Goal: Information Seeking & Learning: Learn about a topic

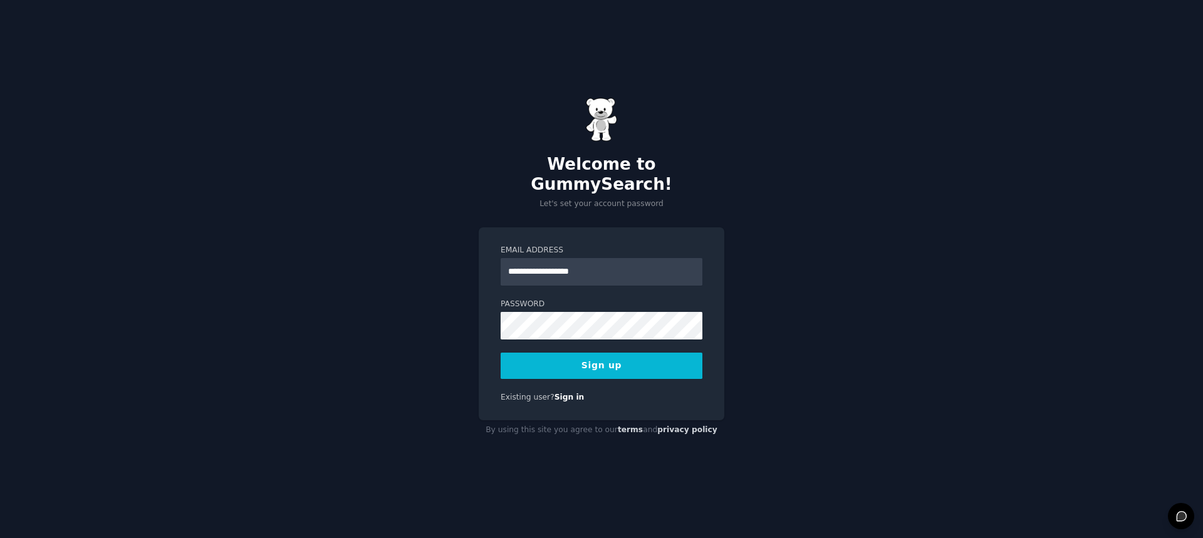
type input "**********"
click at [501, 353] on button "Sign up" at bounding box center [602, 366] width 202 height 26
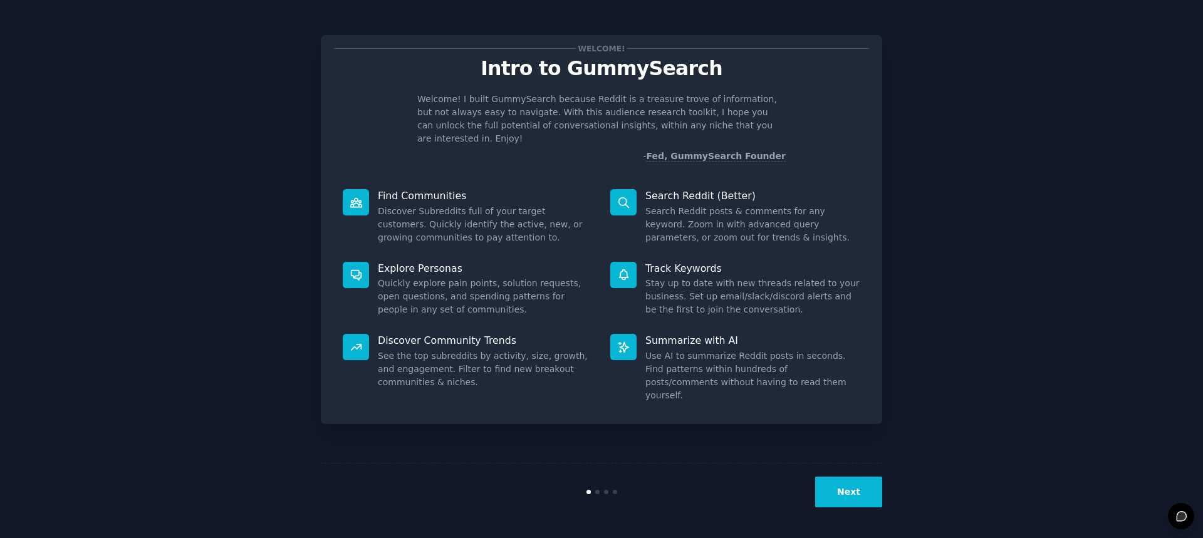
click at [868, 488] on button "Next" at bounding box center [848, 492] width 67 height 31
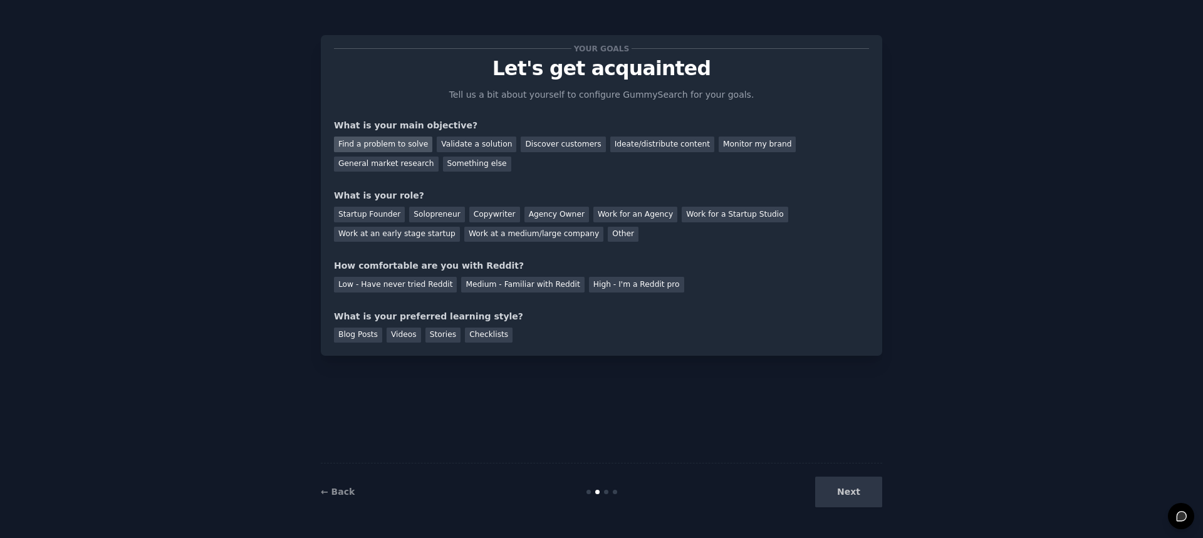
click at [410, 147] on div "Find a problem to solve" at bounding box center [383, 145] width 98 height 16
click at [561, 149] on div "Discover customers" at bounding box center [563, 145] width 85 height 16
click at [357, 147] on div "Find a problem to solve" at bounding box center [383, 145] width 98 height 16
click at [432, 216] on div "Solopreneur" at bounding box center [436, 215] width 55 height 16
click at [489, 286] on div "Medium - Familiar with Reddit" at bounding box center [522, 285] width 123 height 16
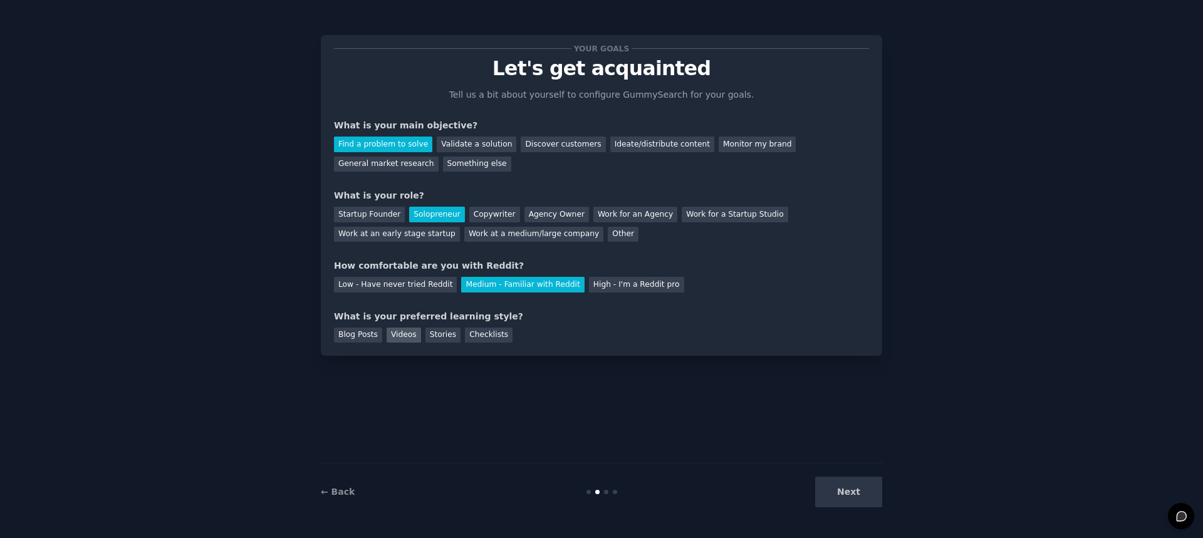
click at [397, 336] on div "Videos" at bounding box center [404, 336] width 34 height 16
click at [863, 501] on button "Next" at bounding box center [848, 492] width 67 height 31
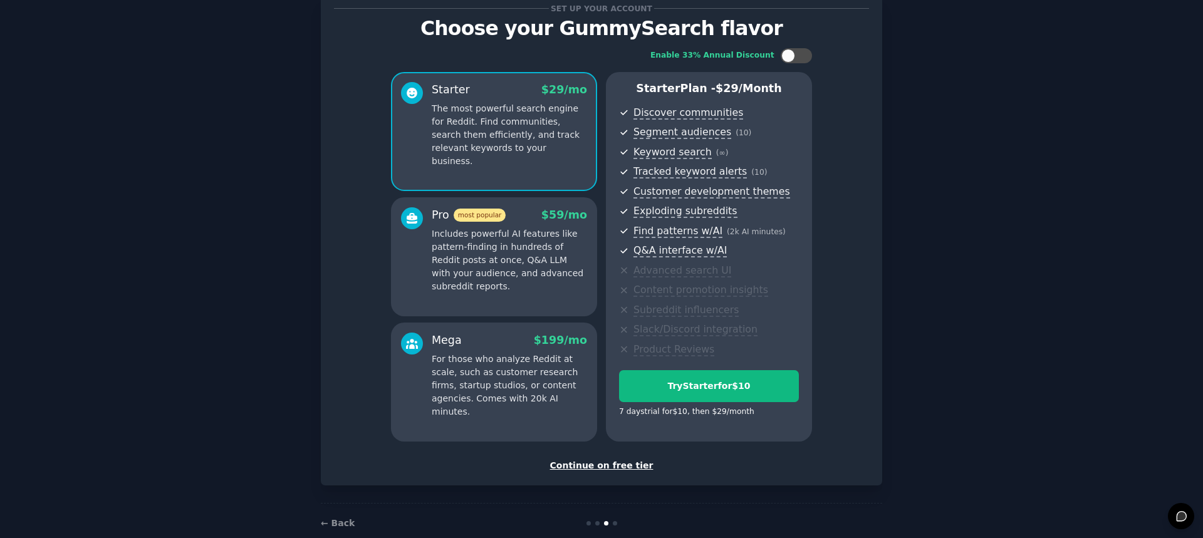
scroll to position [63, 0]
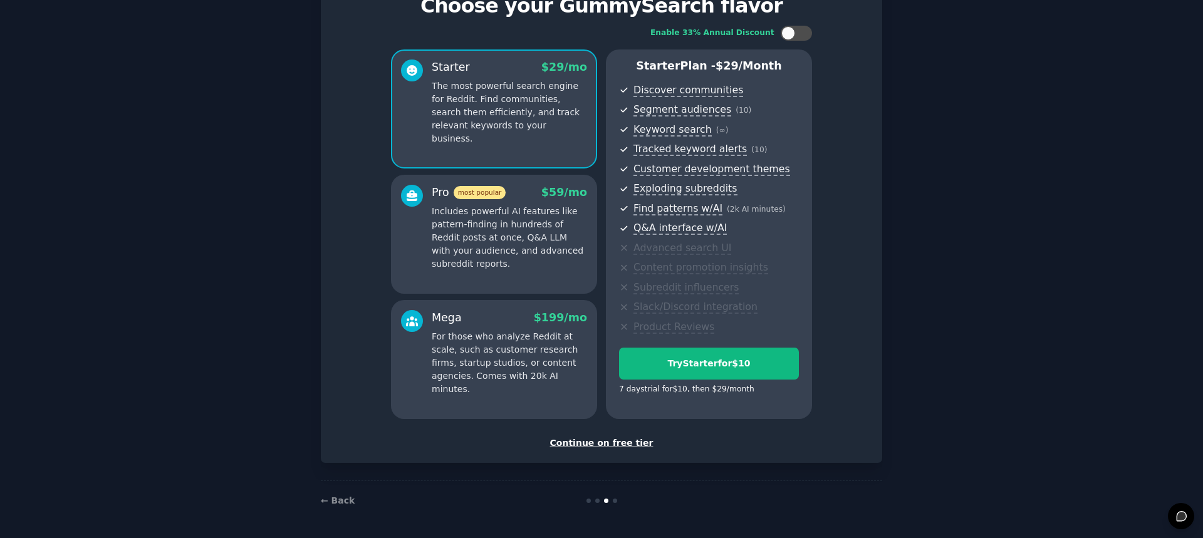
click at [617, 448] on div "Continue on free tier" at bounding box center [601, 443] width 535 height 13
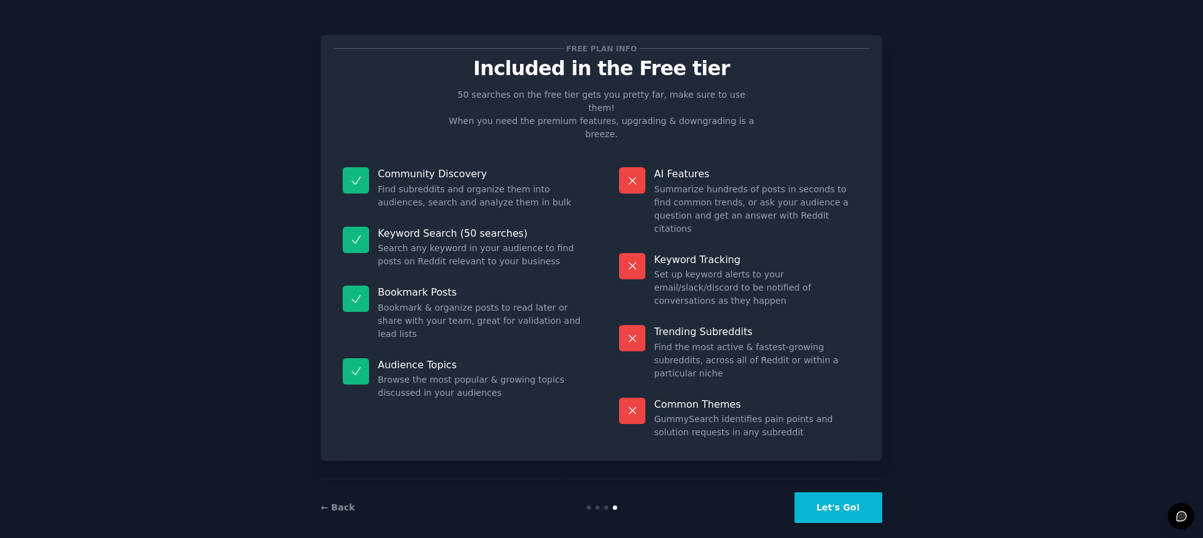
click at [860, 496] on button "Let's Go!" at bounding box center [839, 508] width 88 height 31
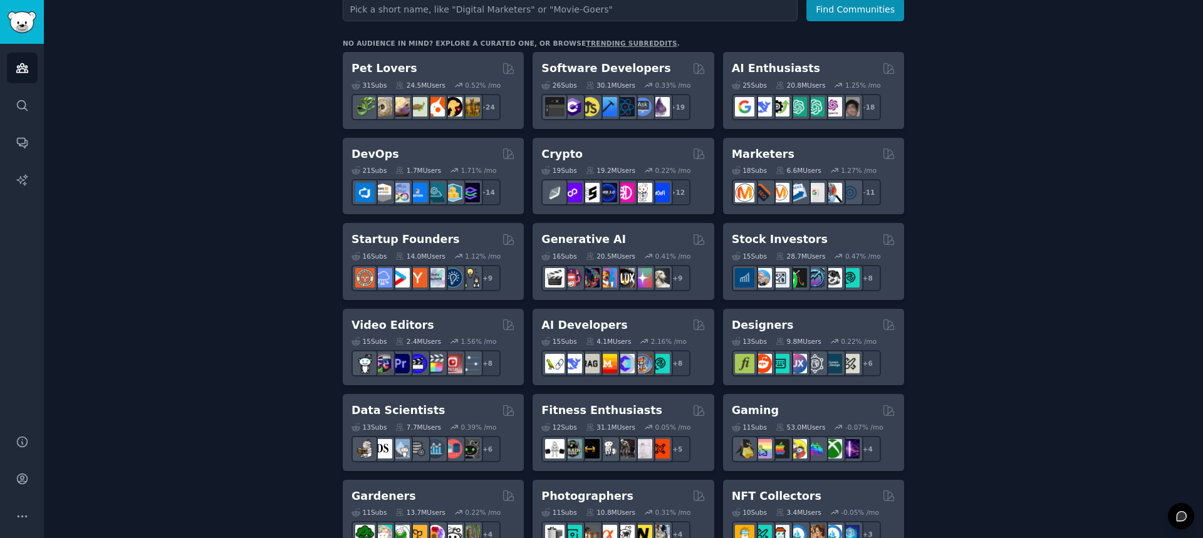
scroll to position [251, 0]
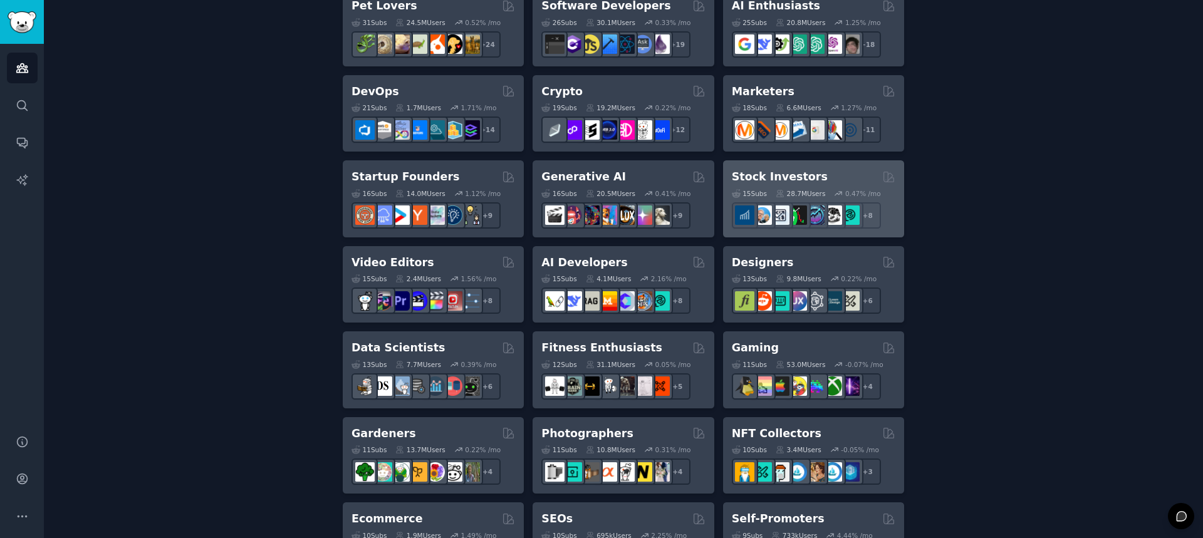
click at [822, 175] on div "Stock Investors" at bounding box center [814, 177] width 164 height 16
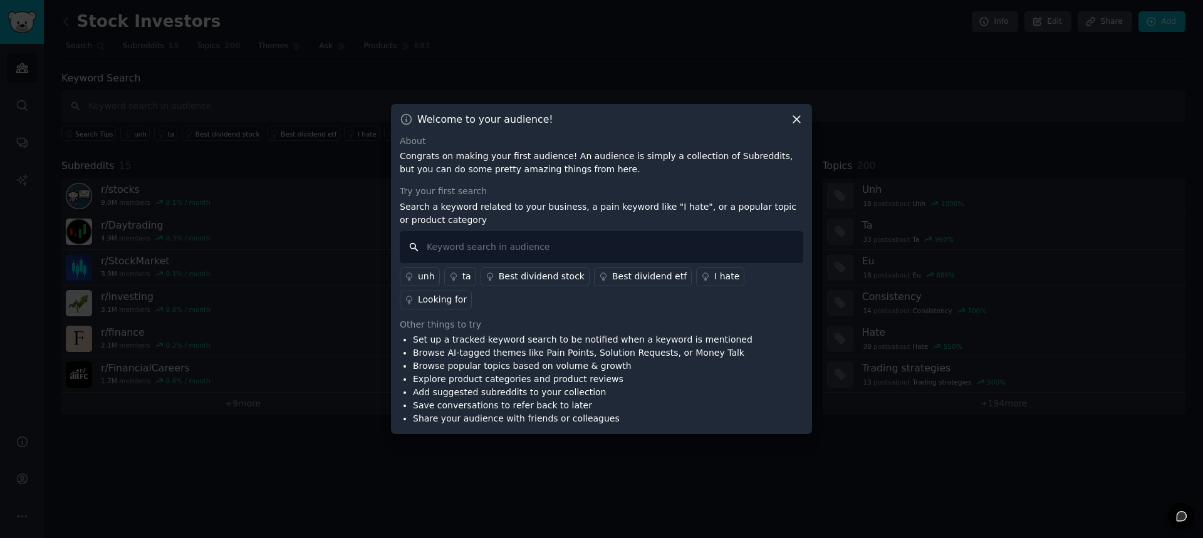
click at [471, 258] on input "text" at bounding box center [602, 247] width 404 height 32
type input "PYPL"
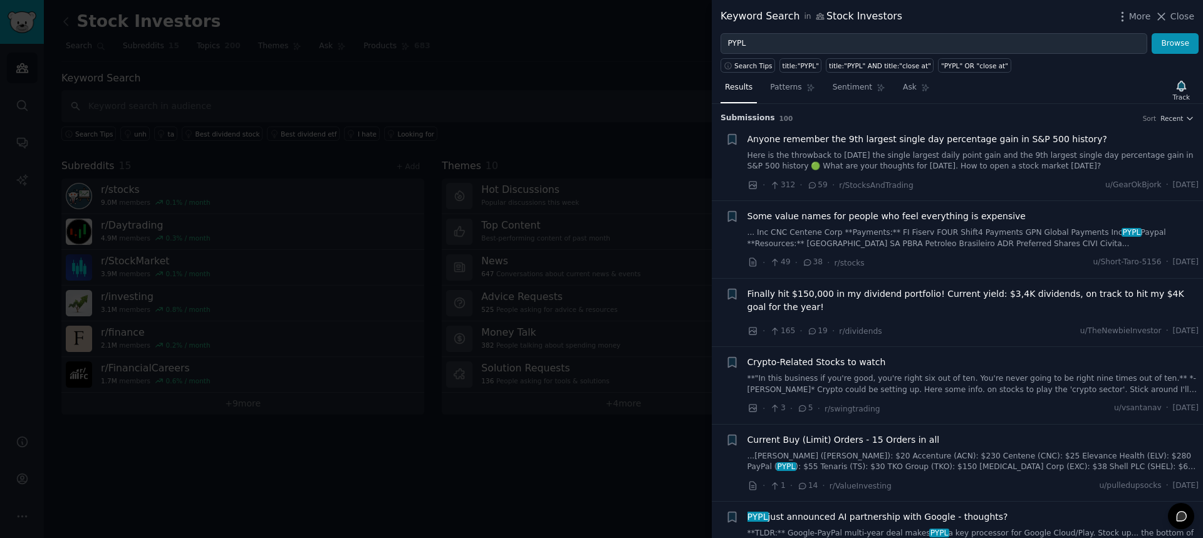
scroll to position [63, 0]
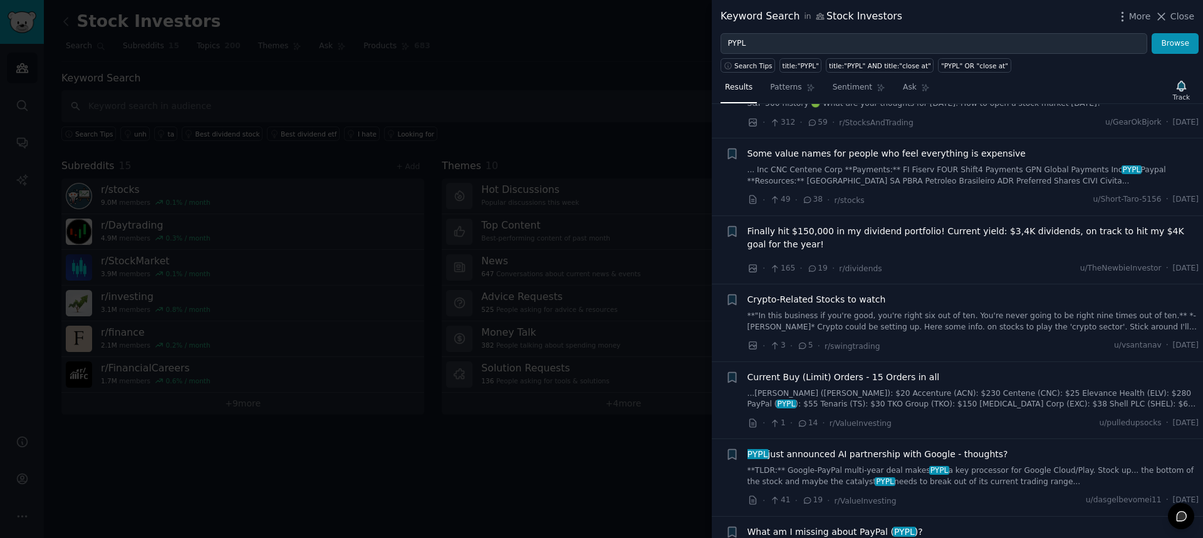
click at [953, 248] on span "Finally hit $150,000 in my dividend portfolio! Current yield: $3,4K dividends, …" at bounding box center [974, 238] width 452 height 26
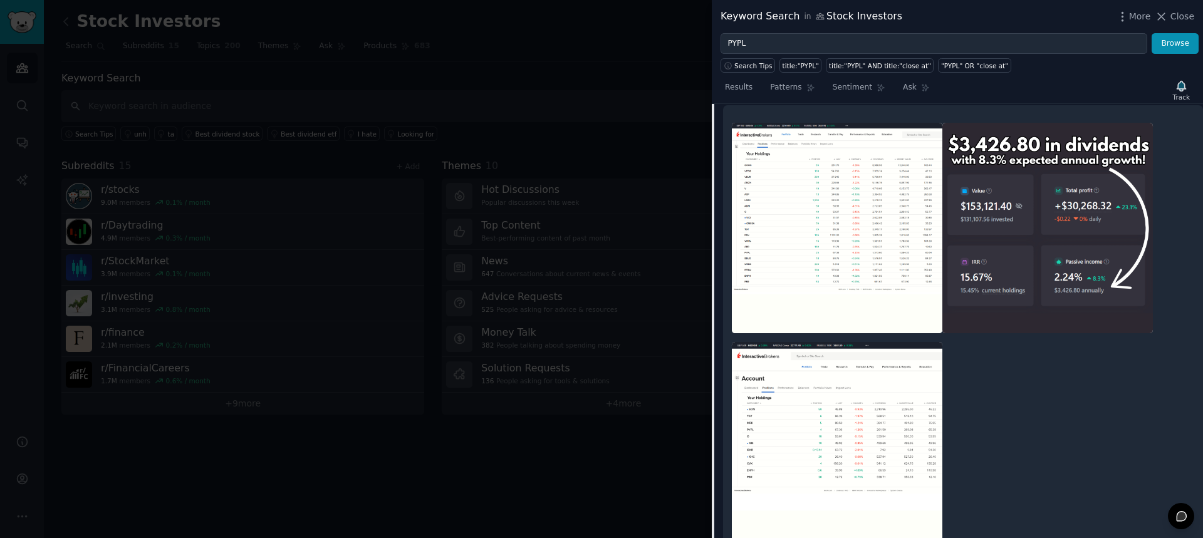
scroll to position [300, 0]
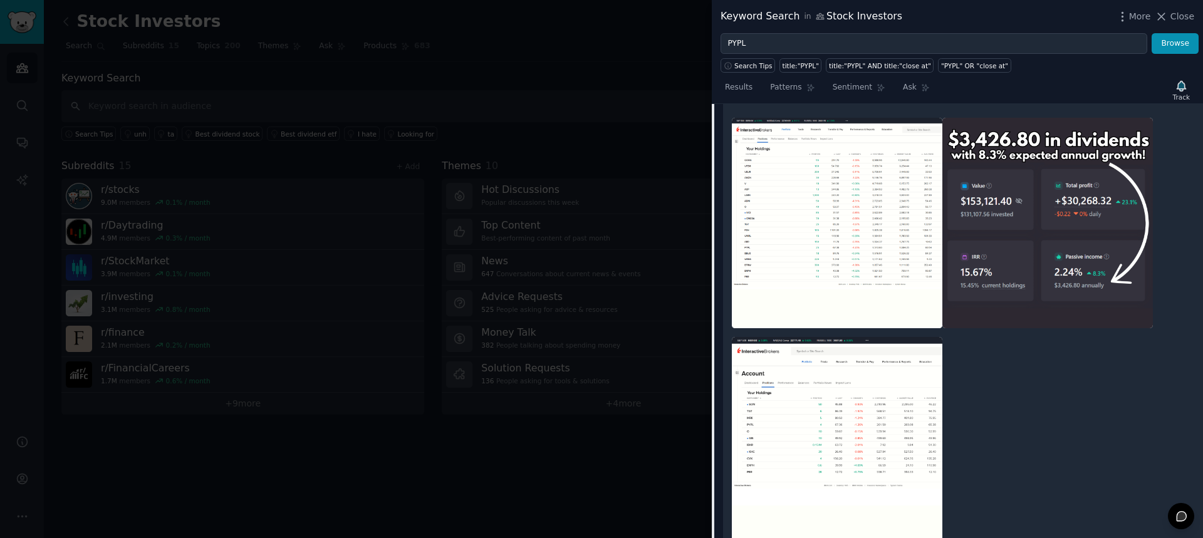
click at [783, 228] on img at bounding box center [837, 223] width 211 height 211
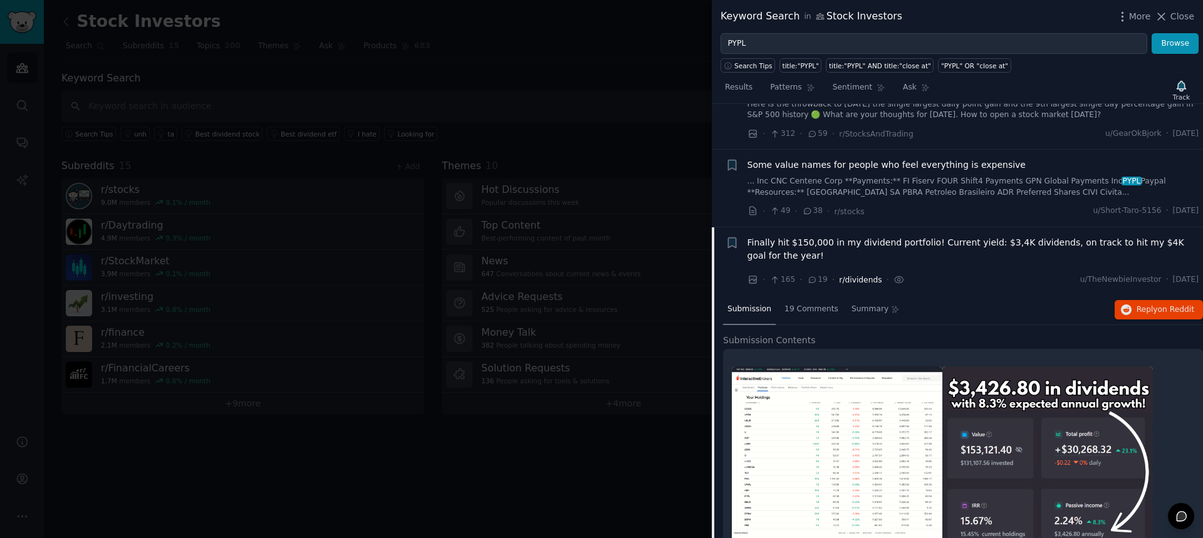
scroll to position [0, 0]
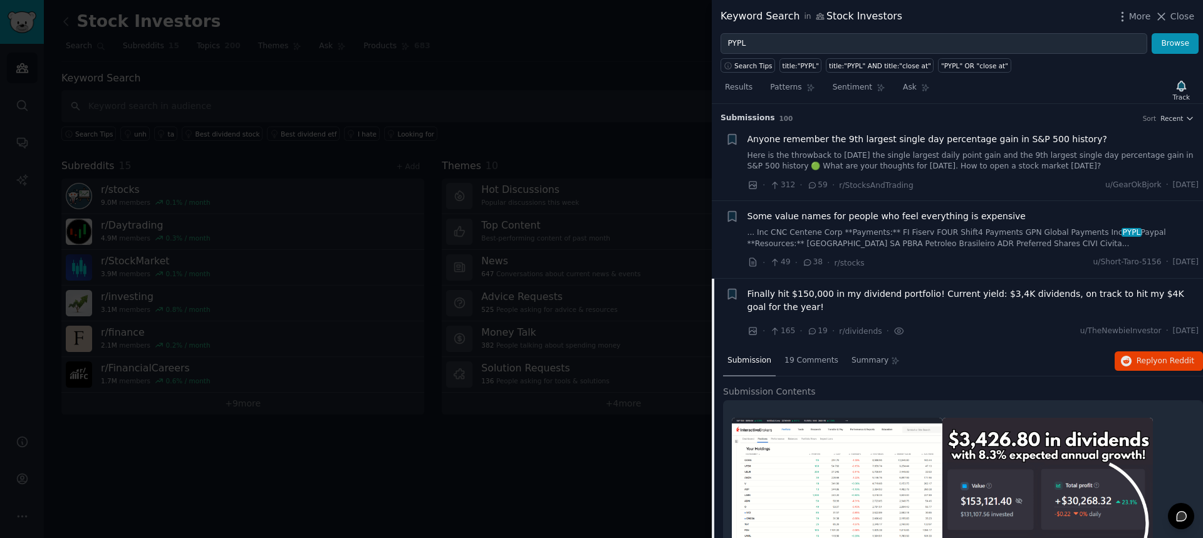
click at [951, 157] on link "Here is the throwback to April 9th, 2025 the single largest daily point gain an…" at bounding box center [974, 161] width 452 height 22
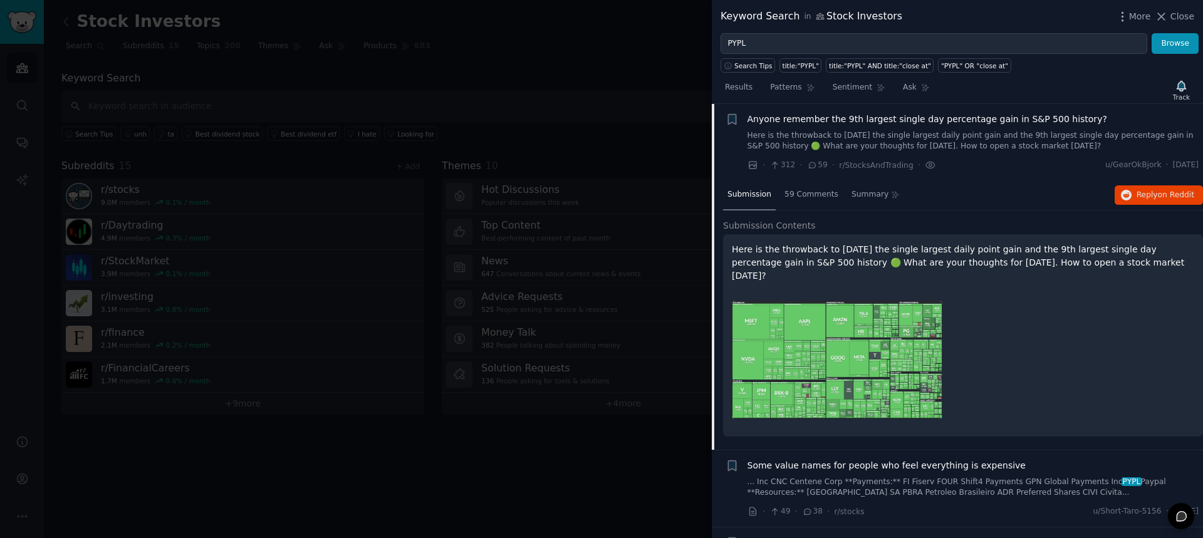
scroll to position [333, 0]
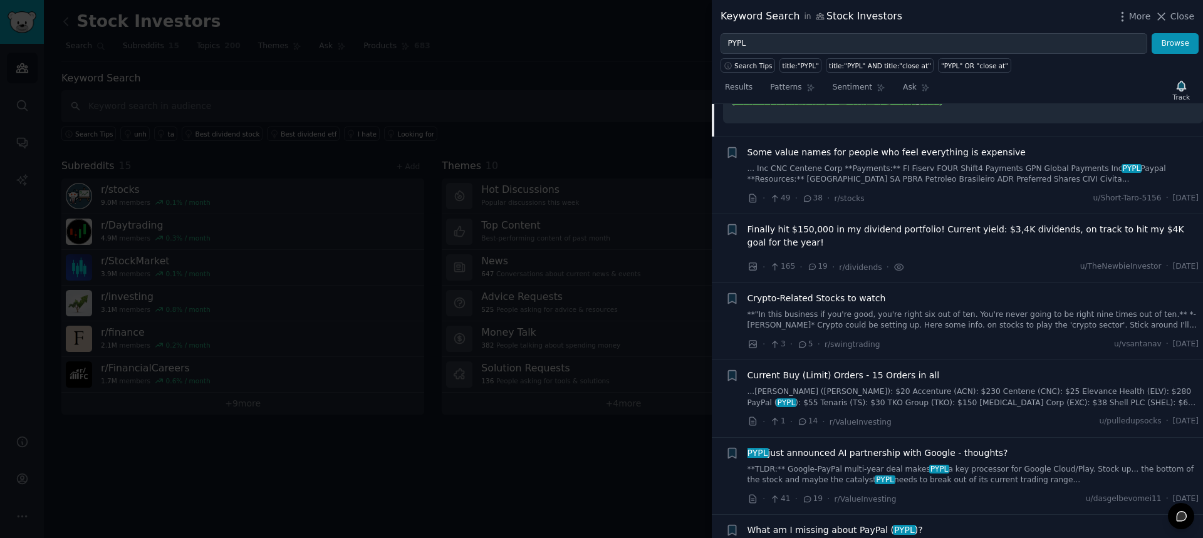
click at [912, 369] on span "Current Buy (Limit) Orders - 15 Orders in all" at bounding box center [844, 375] width 192 height 13
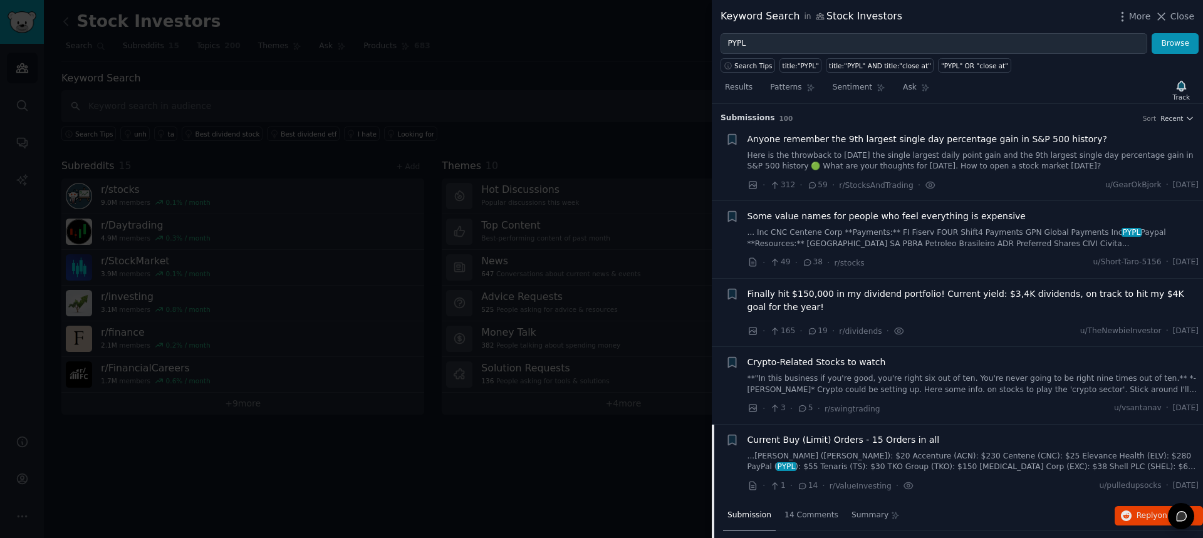
click at [558, 78] on div at bounding box center [601, 269] width 1203 height 538
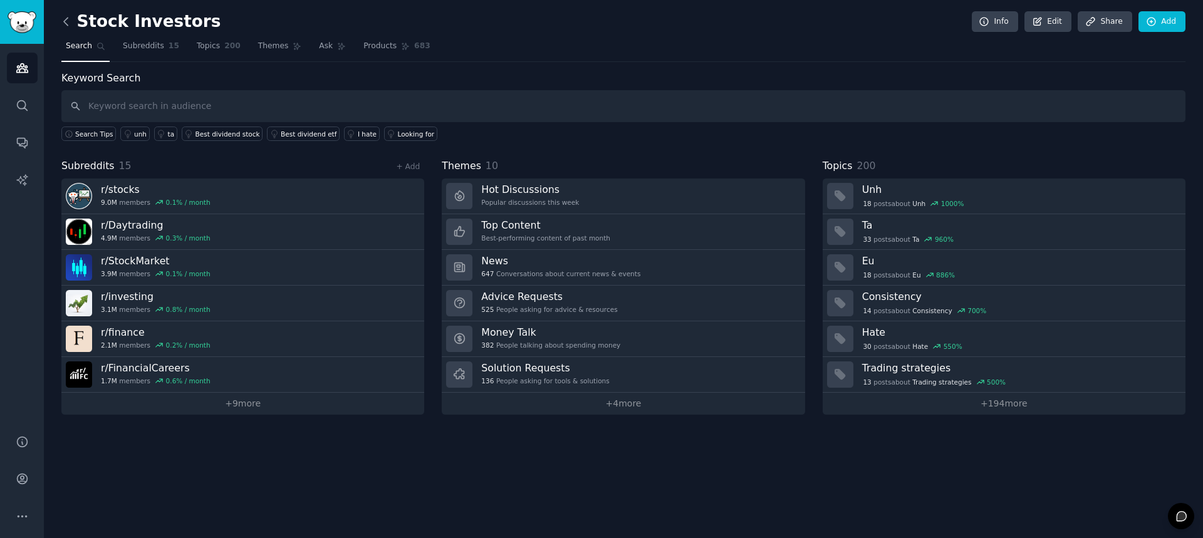
click at [70, 22] on icon at bounding box center [66, 21] width 13 height 13
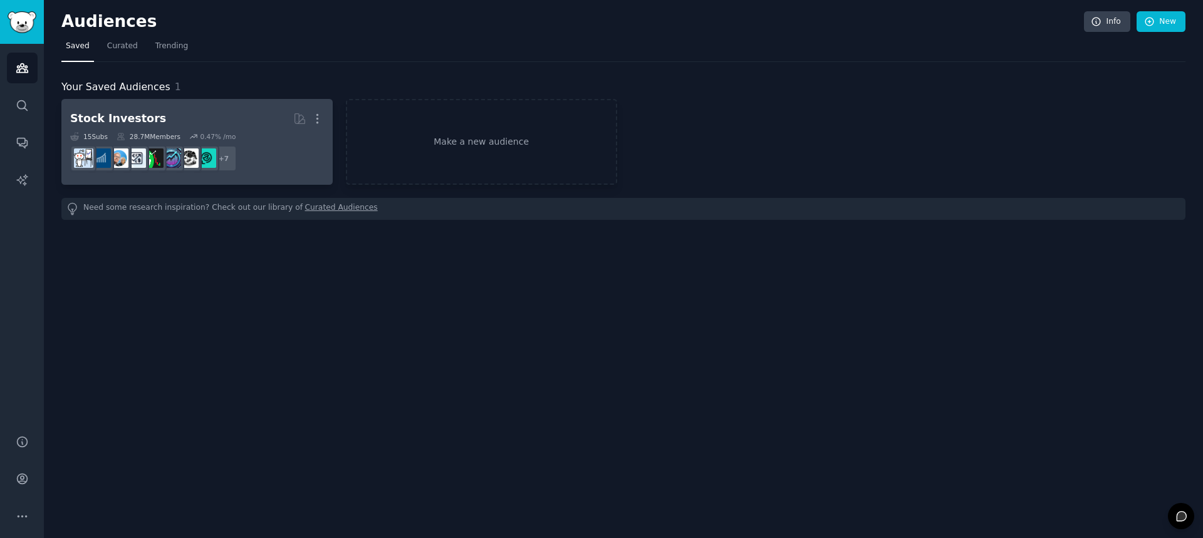
click at [269, 151] on dd "+ 7" at bounding box center [197, 158] width 254 height 35
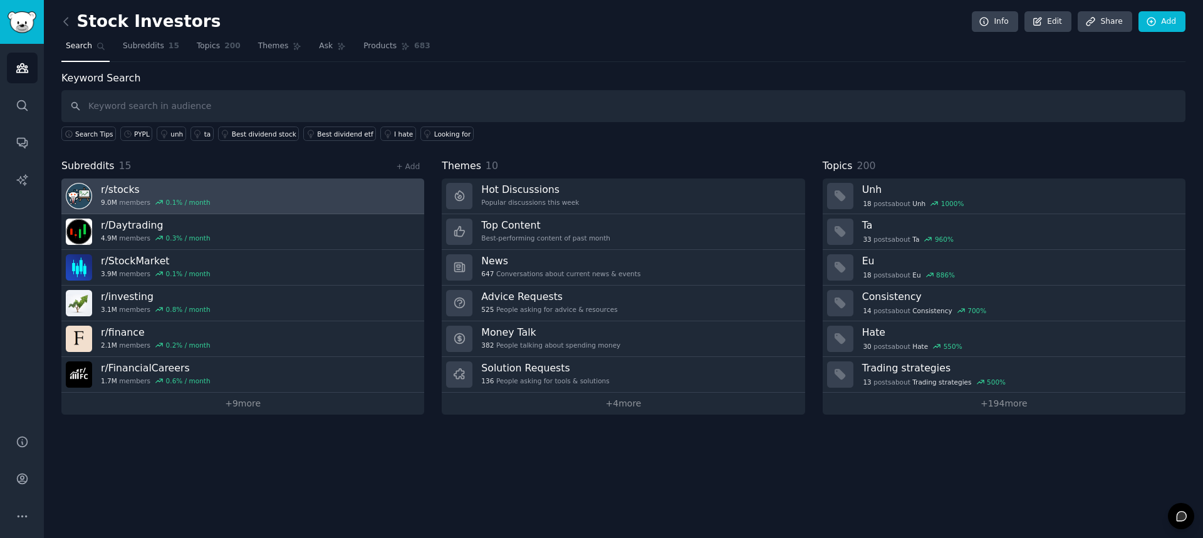
click at [237, 192] on link "r/ stocks 9.0M members 0.1 % / month" at bounding box center [242, 197] width 363 height 36
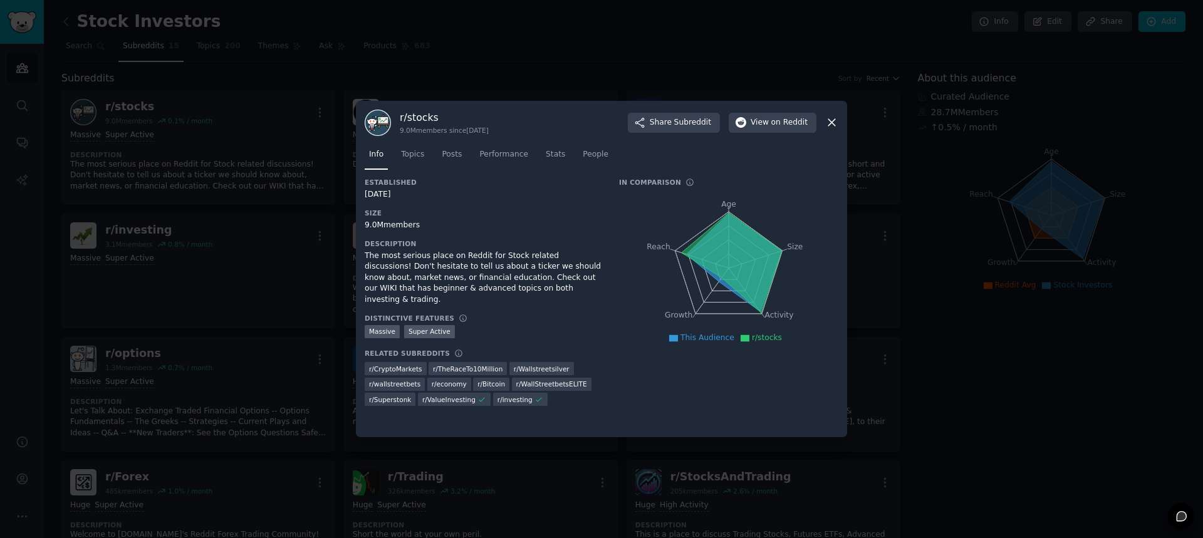
click at [835, 124] on icon at bounding box center [831, 122] width 13 height 13
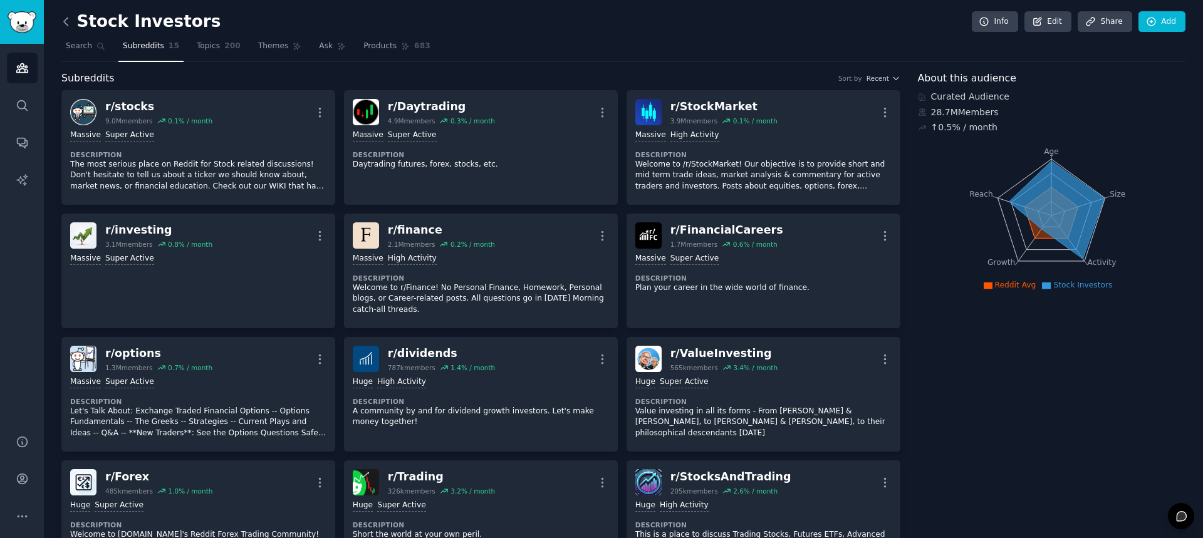
click at [69, 26] on icon at bounding box center [66, 21] width 13 height 13
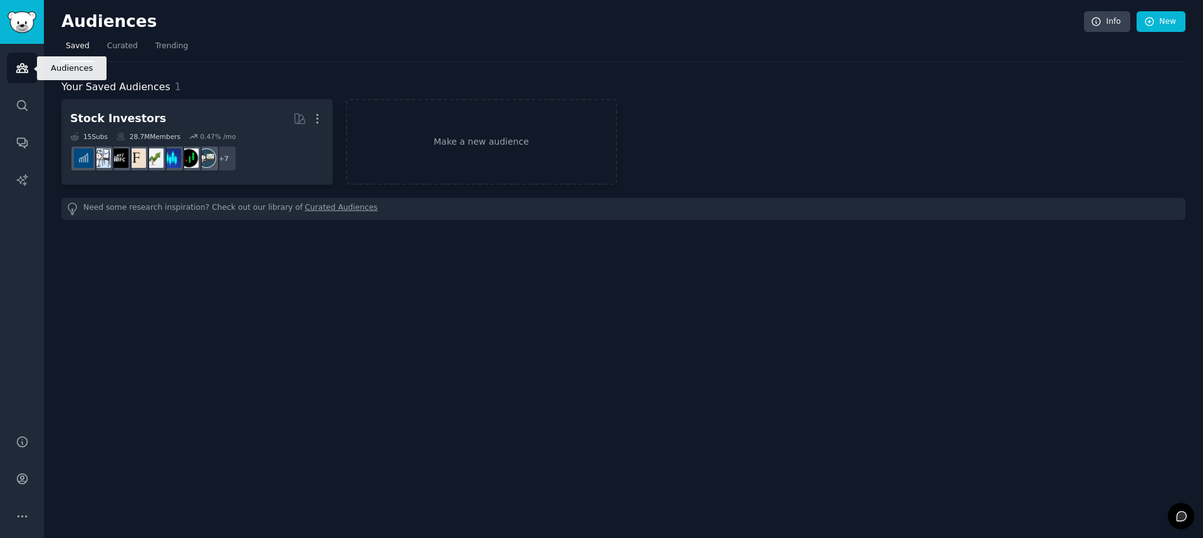
click at [29, 66] on link "Audiences" at bounding box center [22, 68] width 31 height 31
click at [128, 43] on span "Curated" at bounding box center [122, 46] width 31 height 11
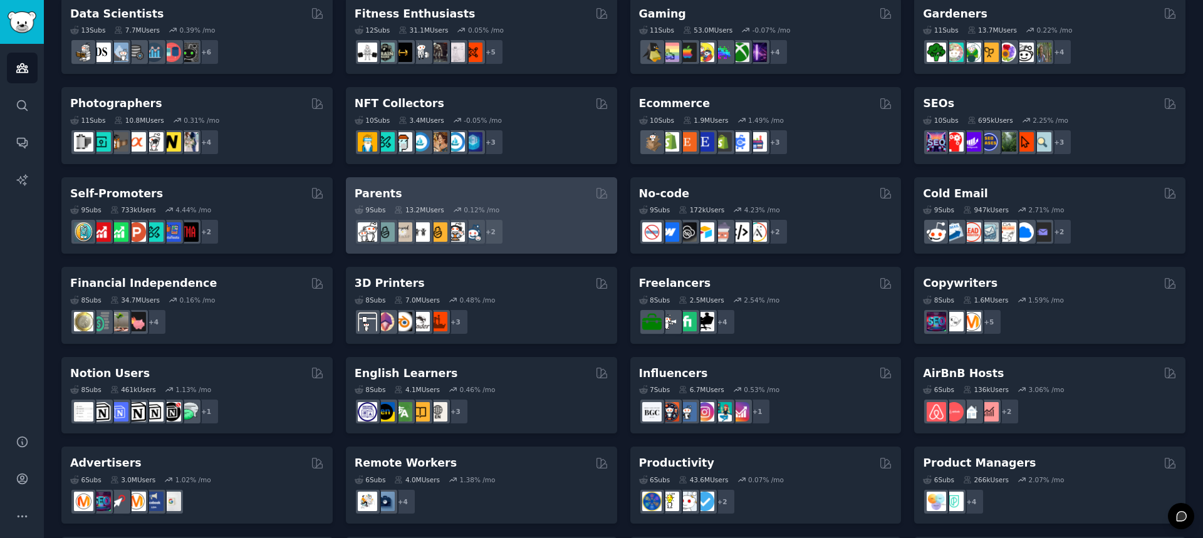
scroll to position [376, 0]
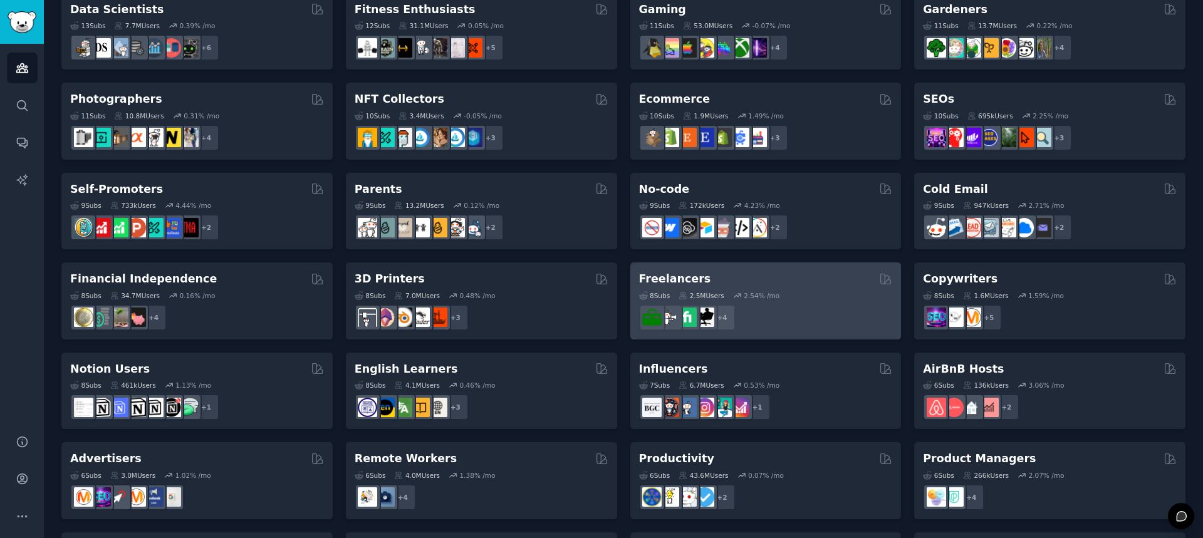
click at [815, 305] on div "+ 4" at bounding box center [766, 318] width 254 height 26
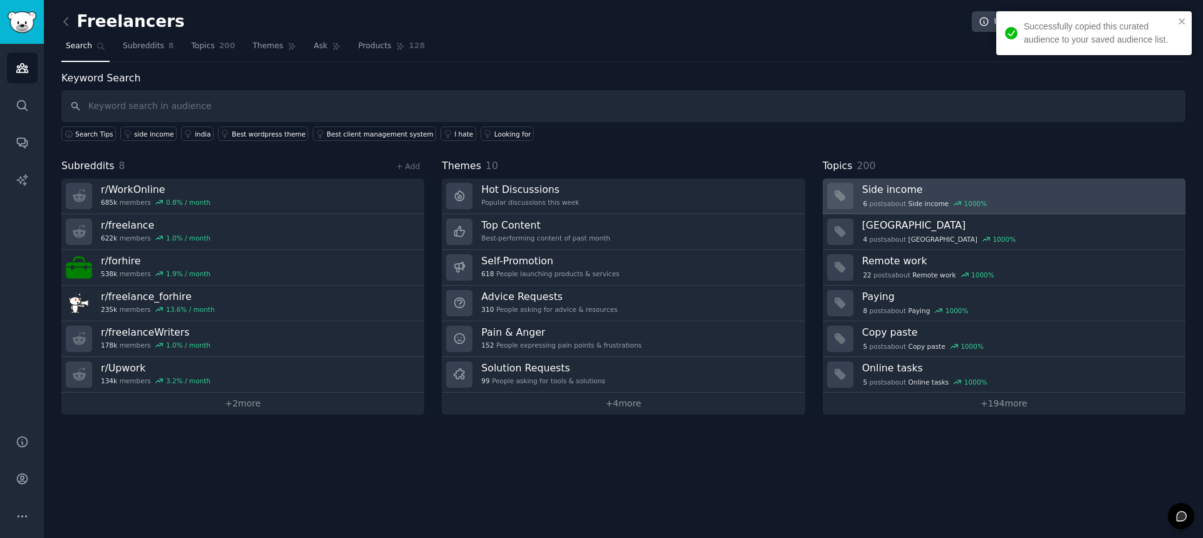
click at [896, 189] on h3 "Side income" at bounding box center [1019, 189] width 315 height 13
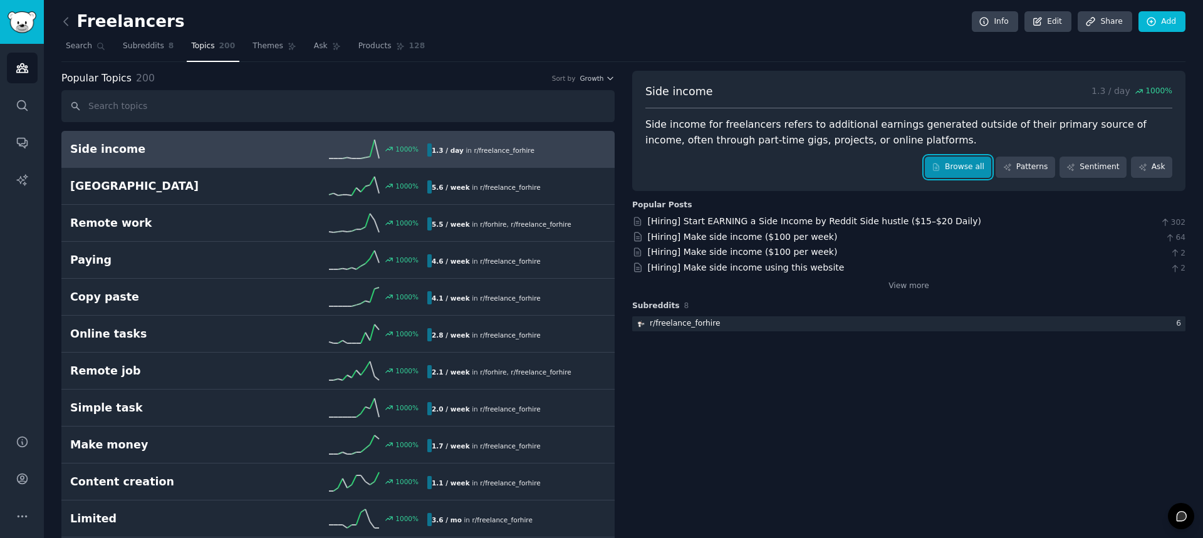
click at [941, 167] on icon at bounding box center [936, 167] width 9 height 9
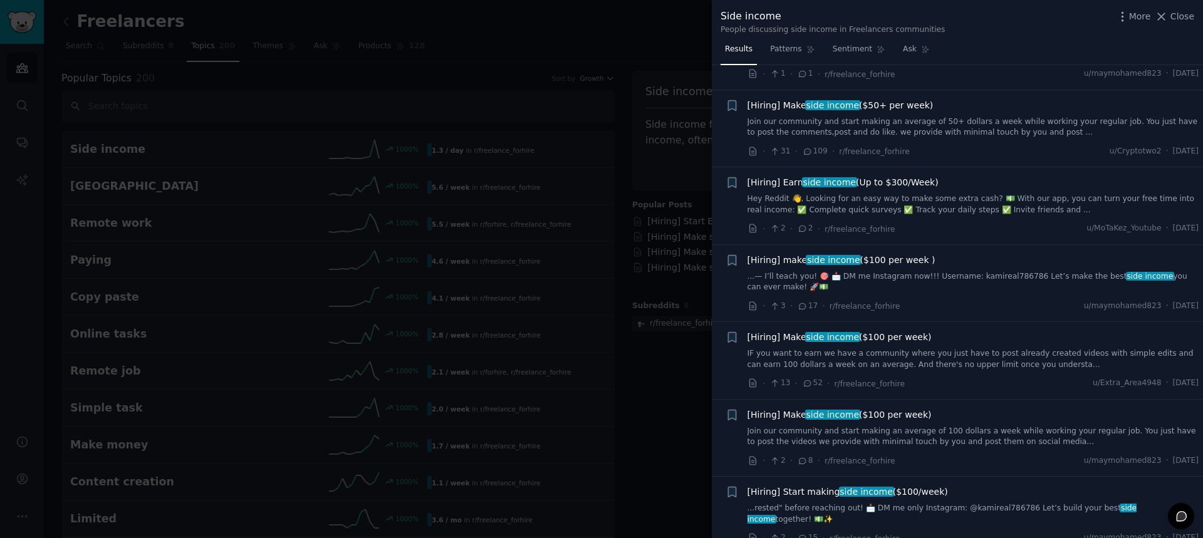
scroll to position [1316, 0]
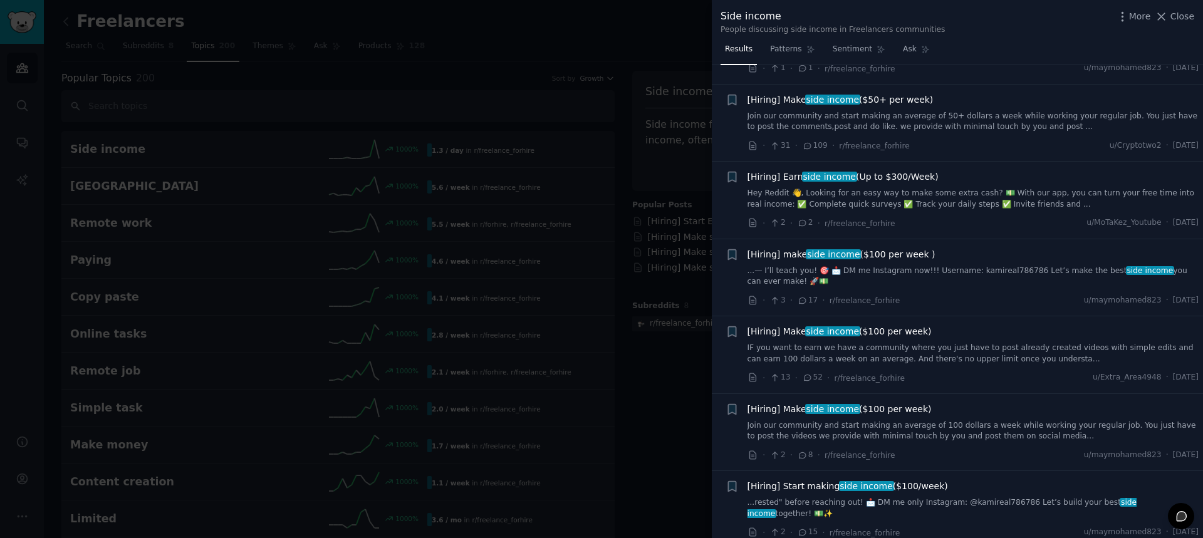
click at [534, 50] on div at bounding box center [601, 269] width 1203 height 538
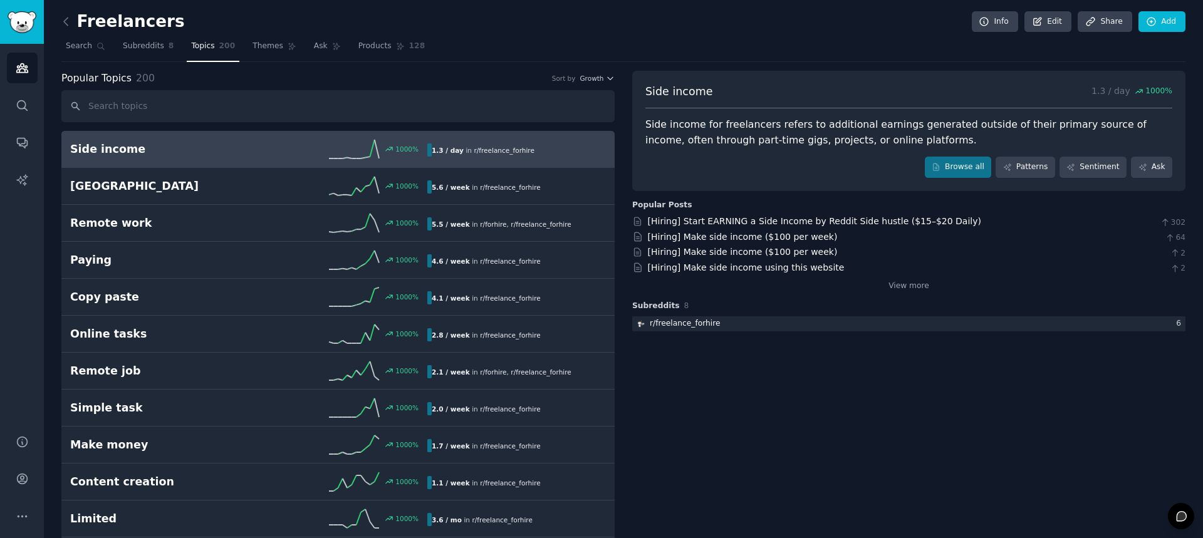
click at [68, 23] on icon at bounding box center [66, 21] width 13 height 13
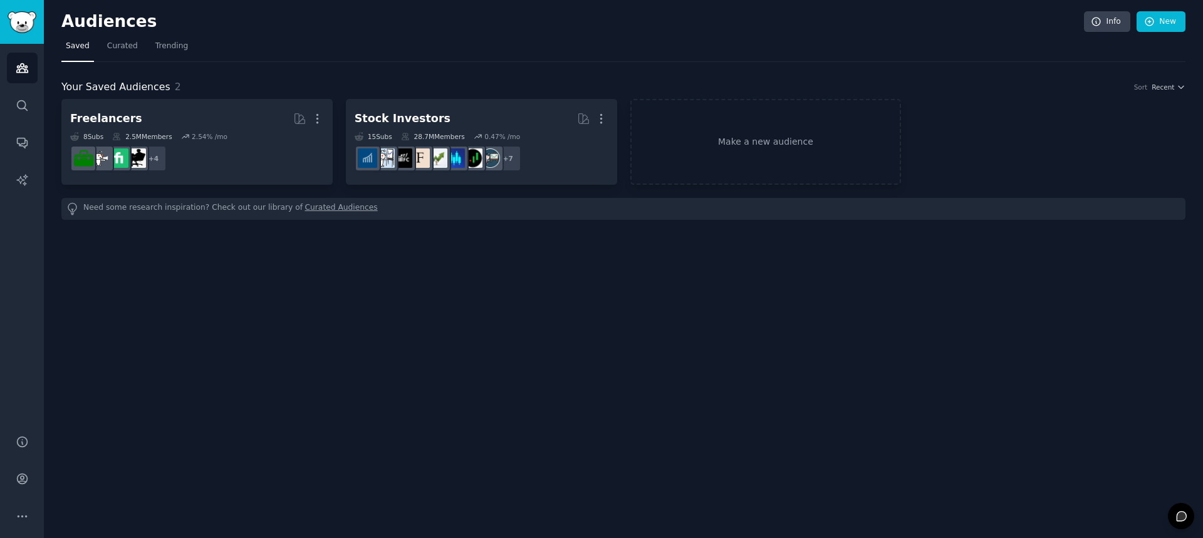
click at [68, 23] on h2 "Audiences" at bounding box center [572, 22] width 1023 height 20
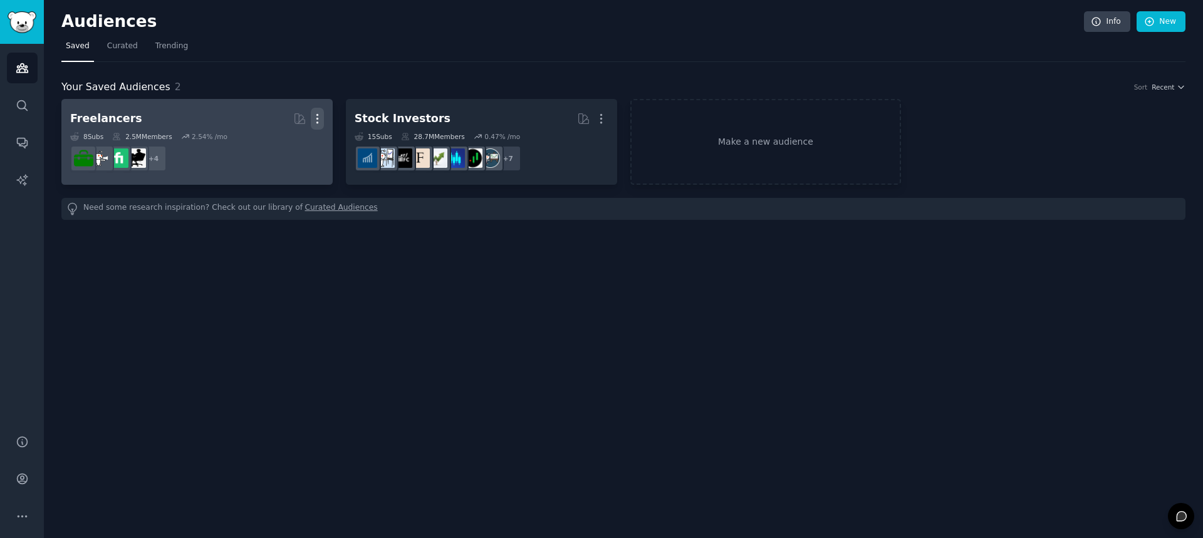
click at [318, 117] on icon "button" at bounding box center [317, 118] width 13 height 13
click at [285, 143] on p "Delete" at bounding box center [283, 144] width 29 height 13
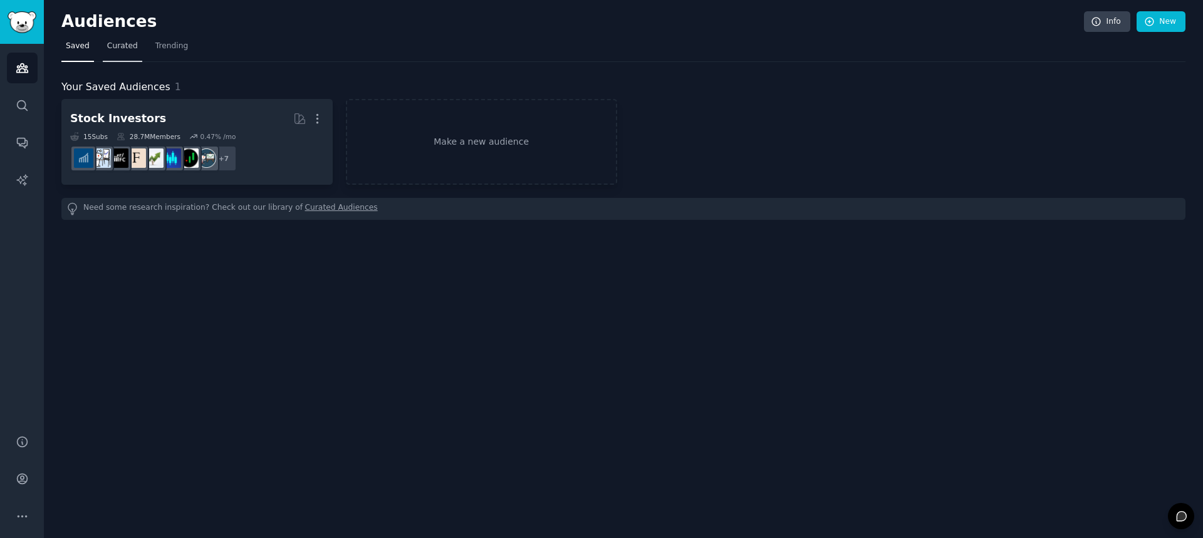
click at [108, 44] on span "Curated" at bounding box center [122, 46] width 31 height 11
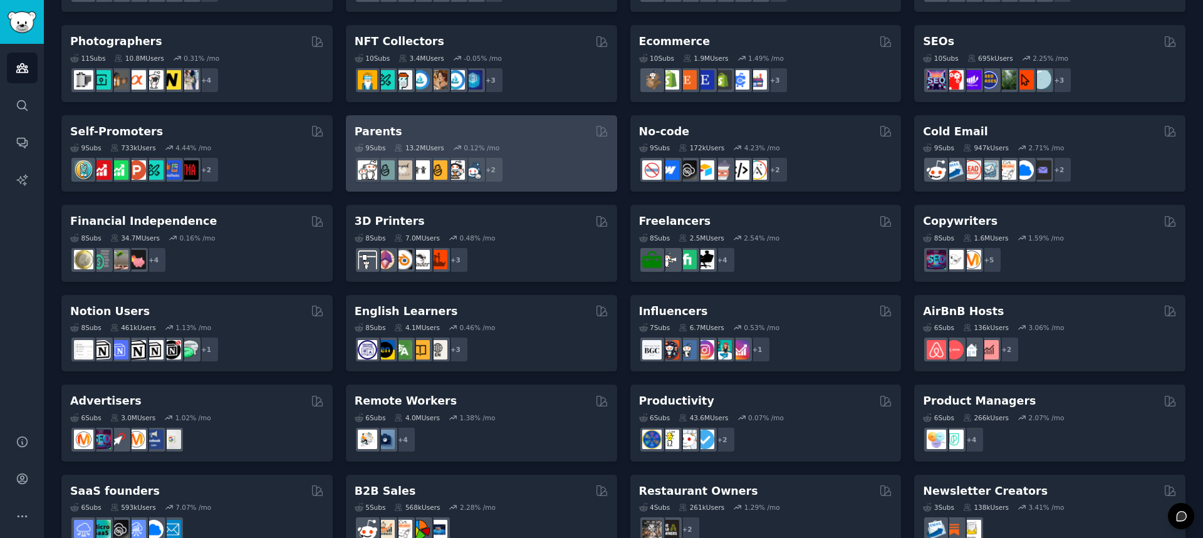
scroll to position [439, 0]
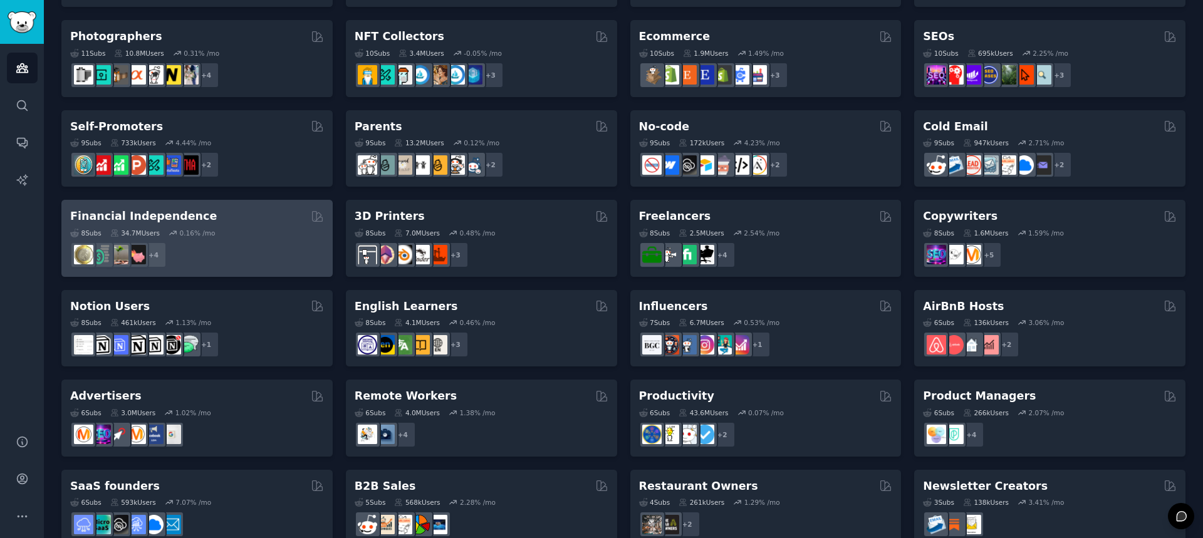
click at [202, 252] on div "+ 4" at bounding box center [197, 255] width 254 height 26
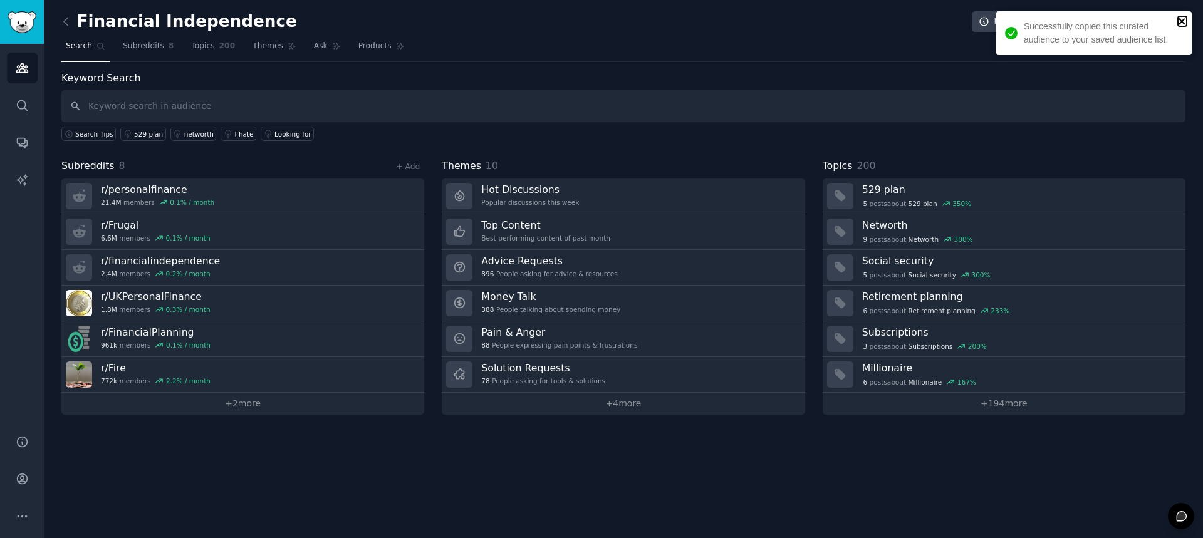
click at [1181, 22] on icon "close" at bounding box center [1182, 21] width 6 height 6
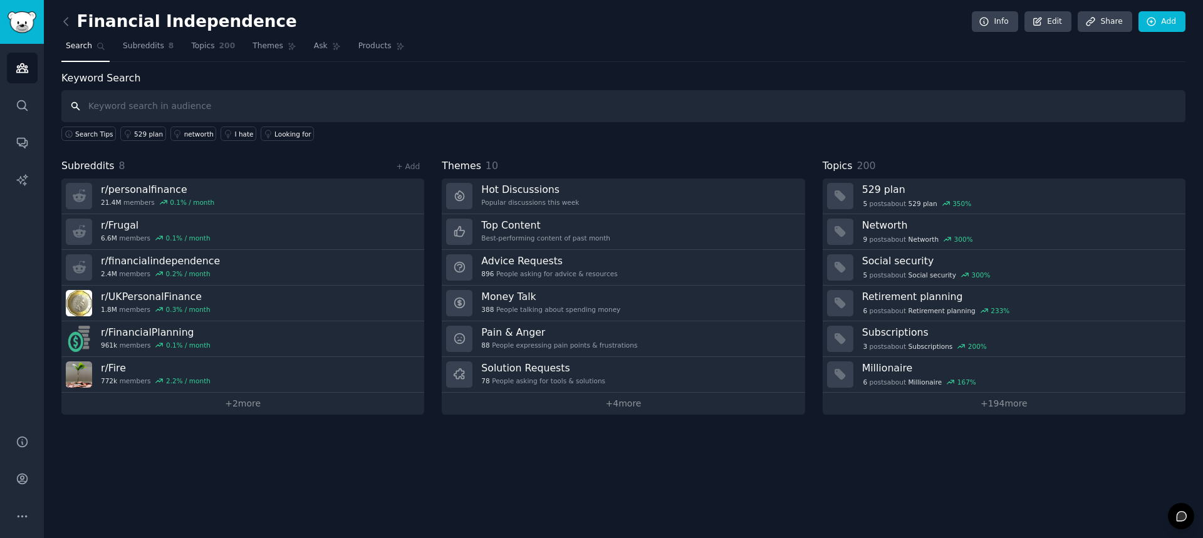
click at [261, 108] on input "text" at bounding box center [623, 106] width 1124 height 32
type input "I hate"
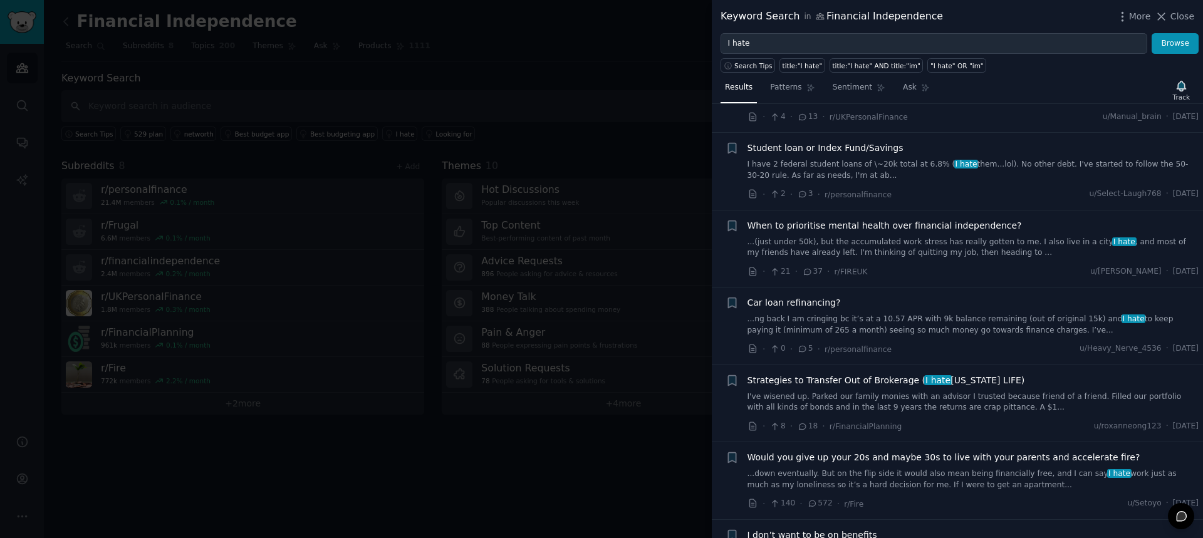
scroll to position [627, 0]
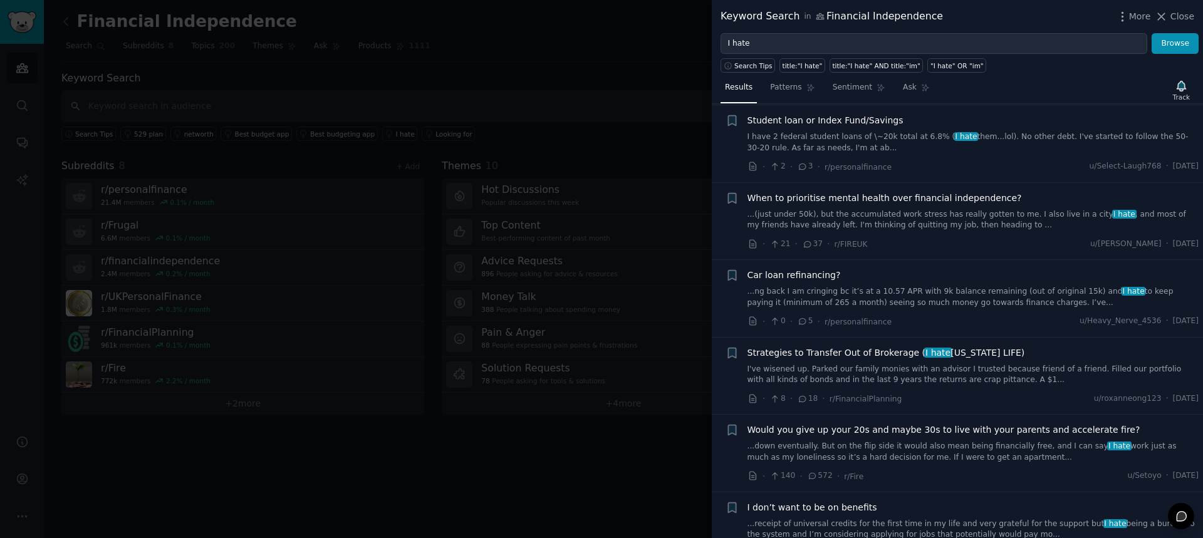
click at [527, 112] on div at bounding box center [601, 269] width 1203 height 538
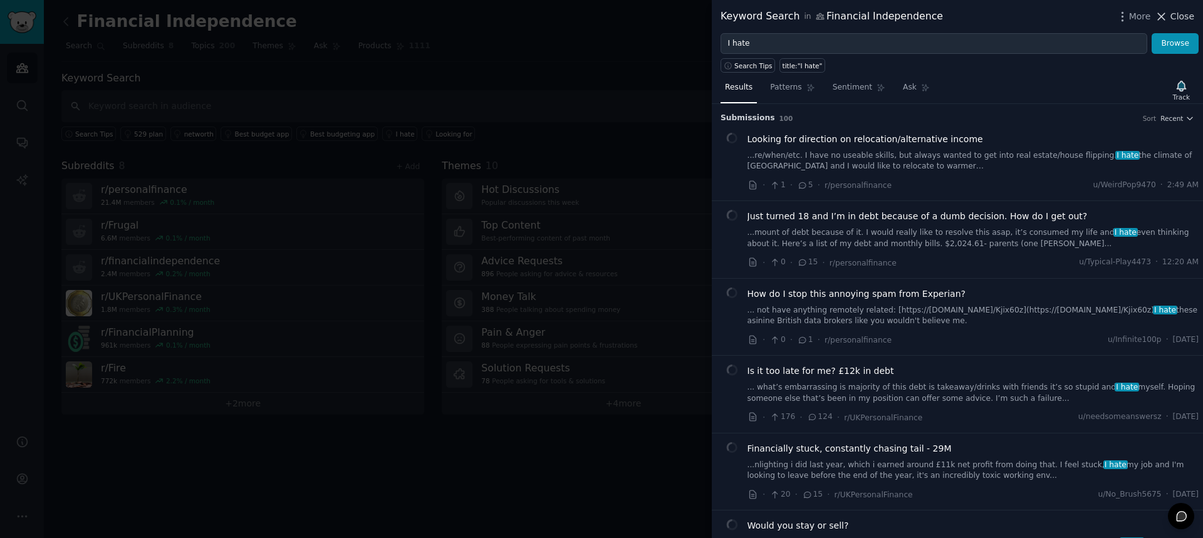
click at [1168, 14] on icon at bounding box center [1161, 16] width 13 height 13
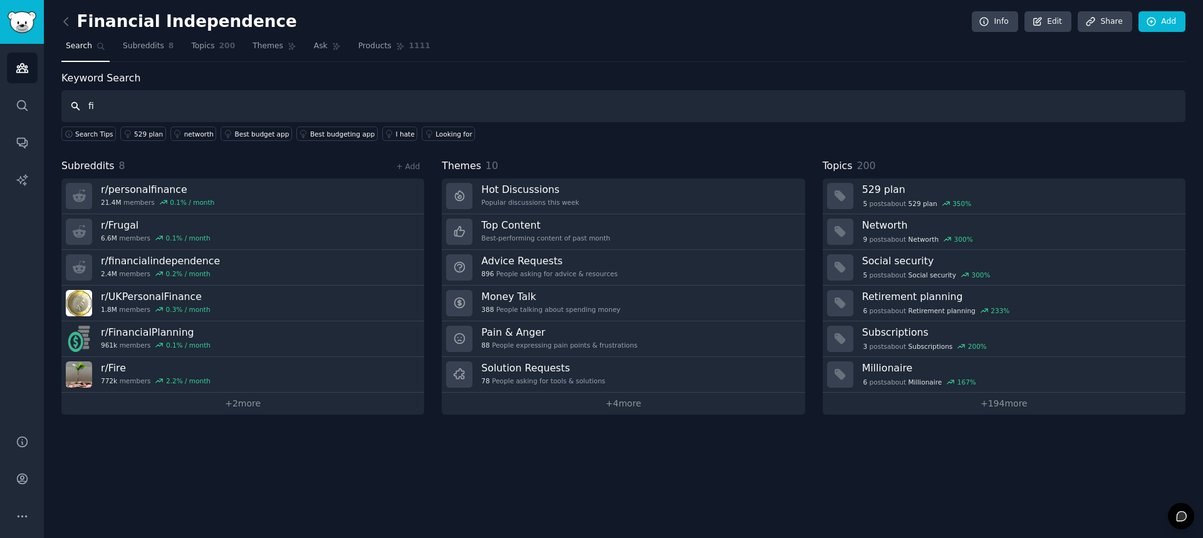
type input "f"
type input "FIRE"
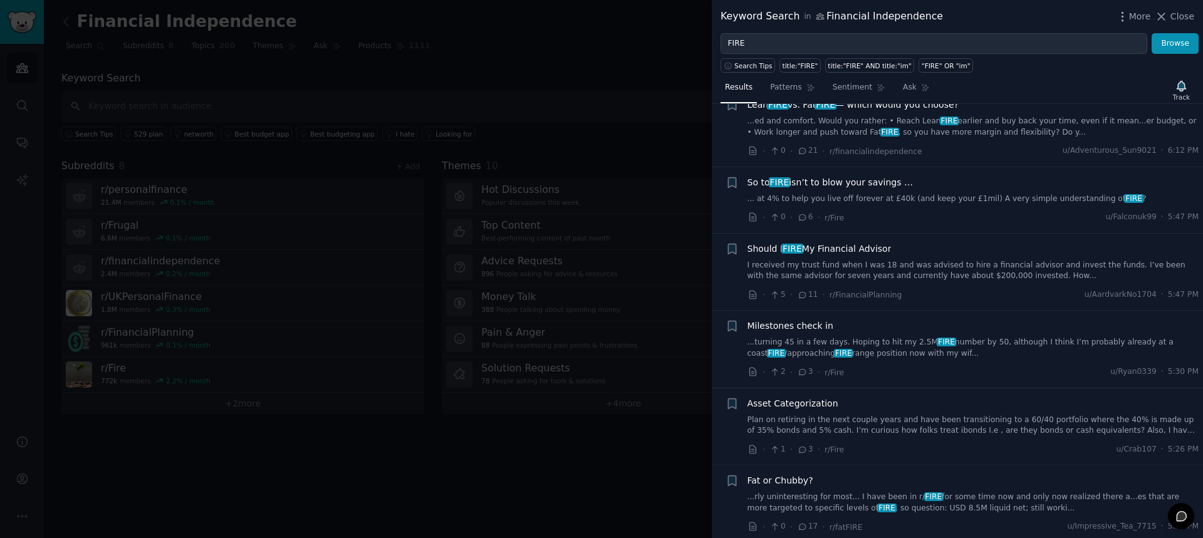
scroll to position [501, 0]
click at [256, 108] on div at bounding box center [601, 269] width 1203 height 538
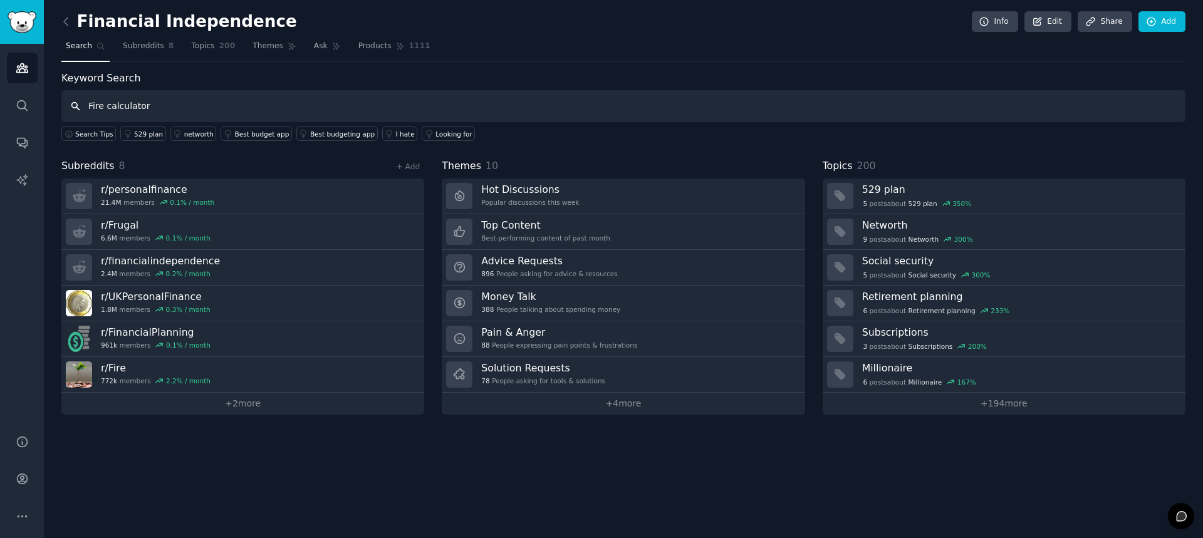
type input "Fire calculator"
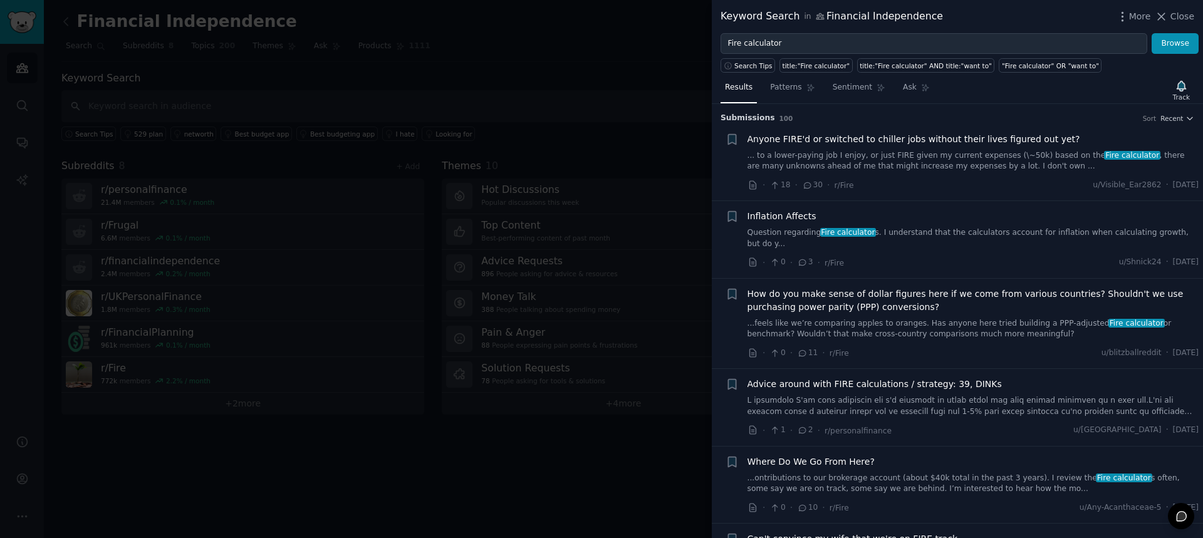
click at [944, 230] on link "Question regarding Fire calculator s. I understand that the calculators account…" at bounding box center [974, 238] width 452 height 22
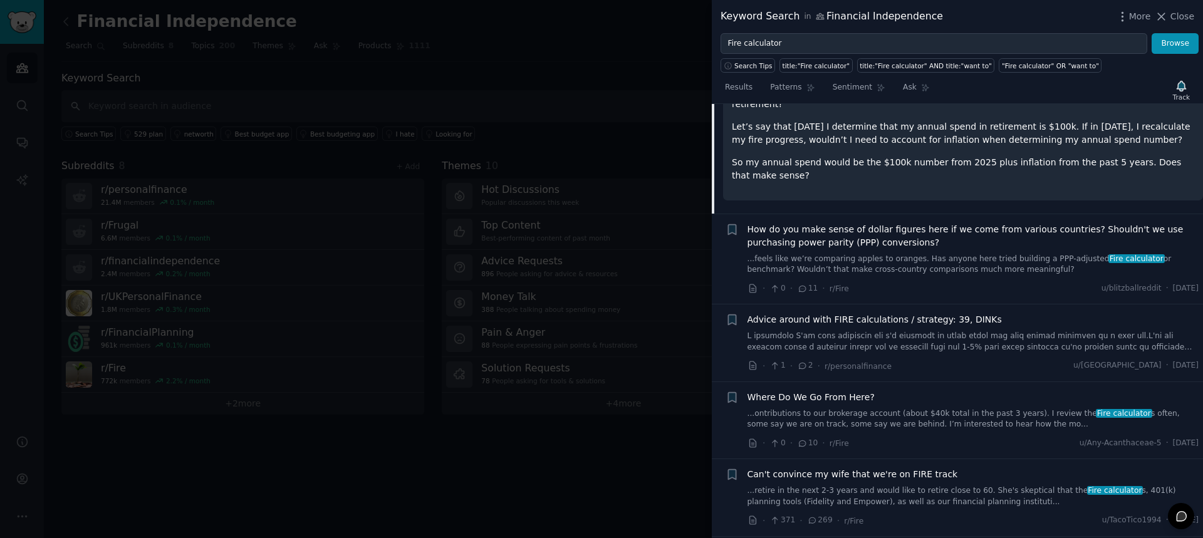
scroll to position [285, 0]
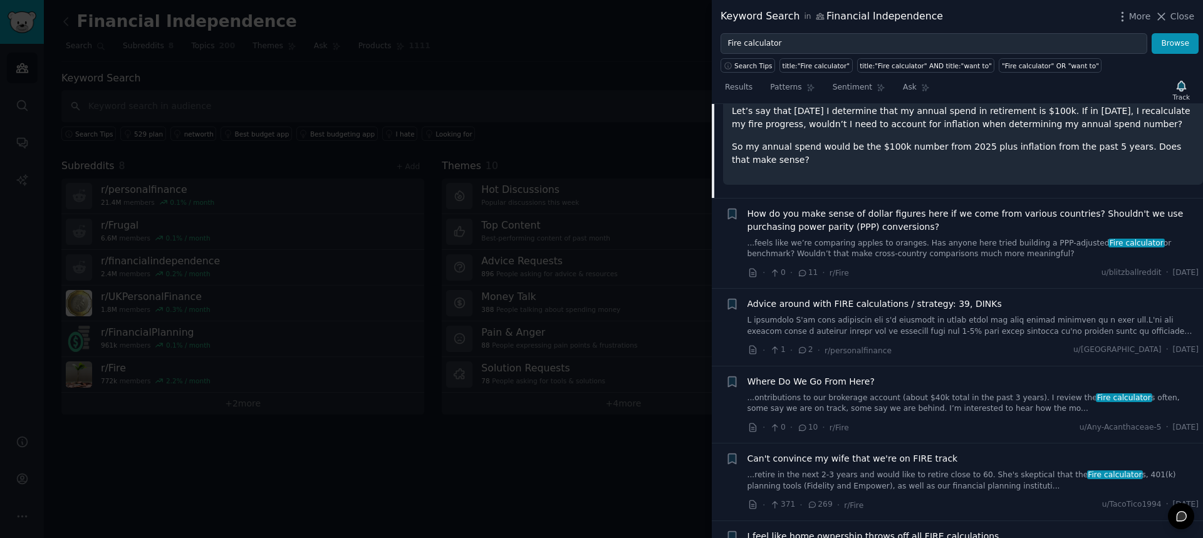
click at [865, 207] on span "How do you make sense of dollar figures here if we come from various countries?…" at bounding box center [974, 220] width 452 height 26
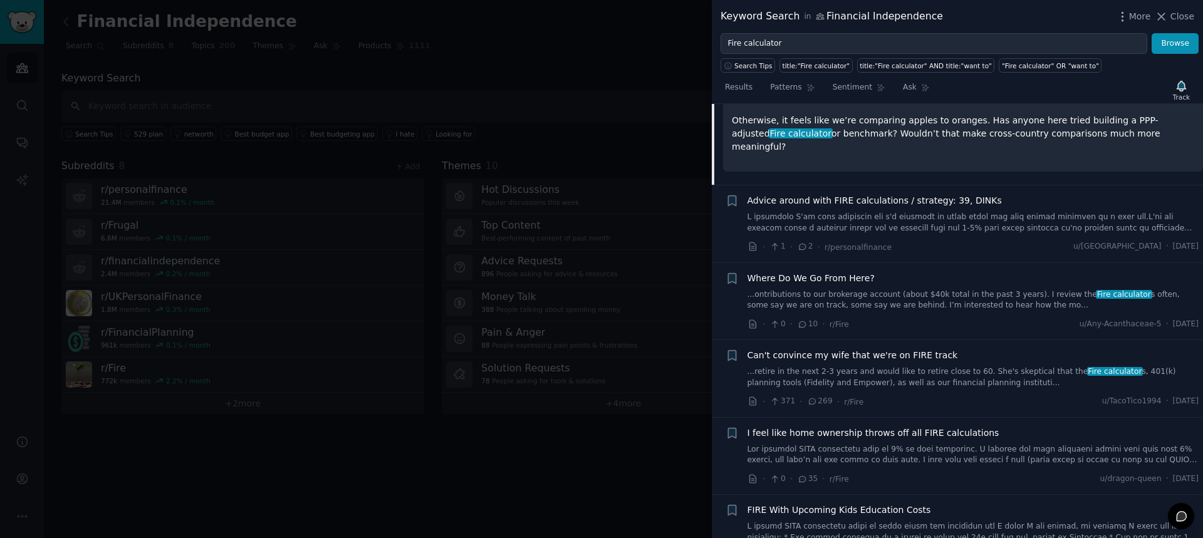
scroll to position [477, 0]
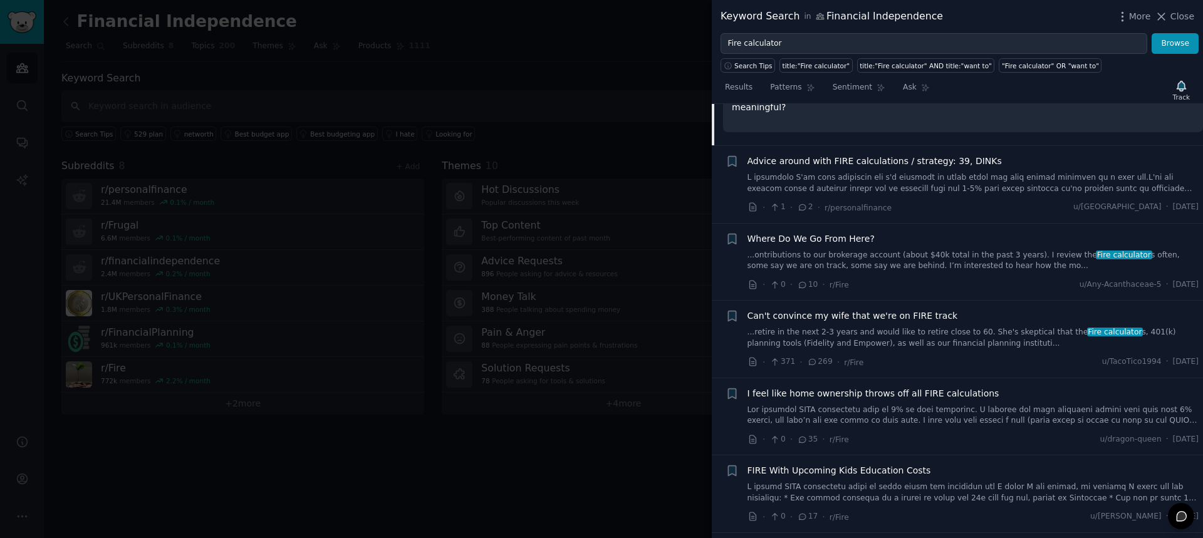
click at [851, 232] on span "Where Do We Go From Here?" at bounding box center [811, 238] width 127 height 13
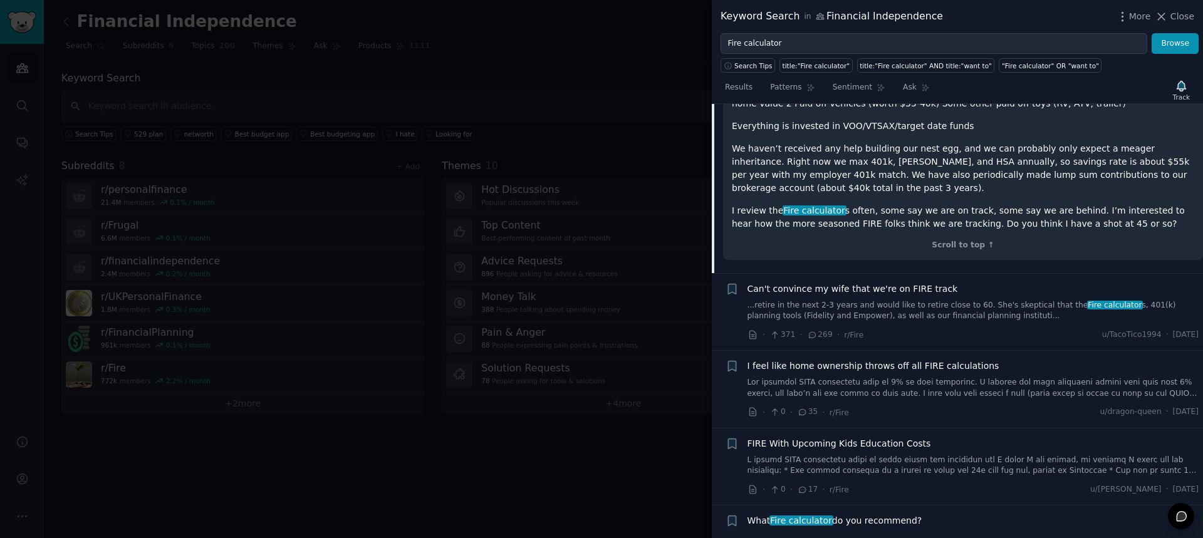
scroll to position [582, 0]
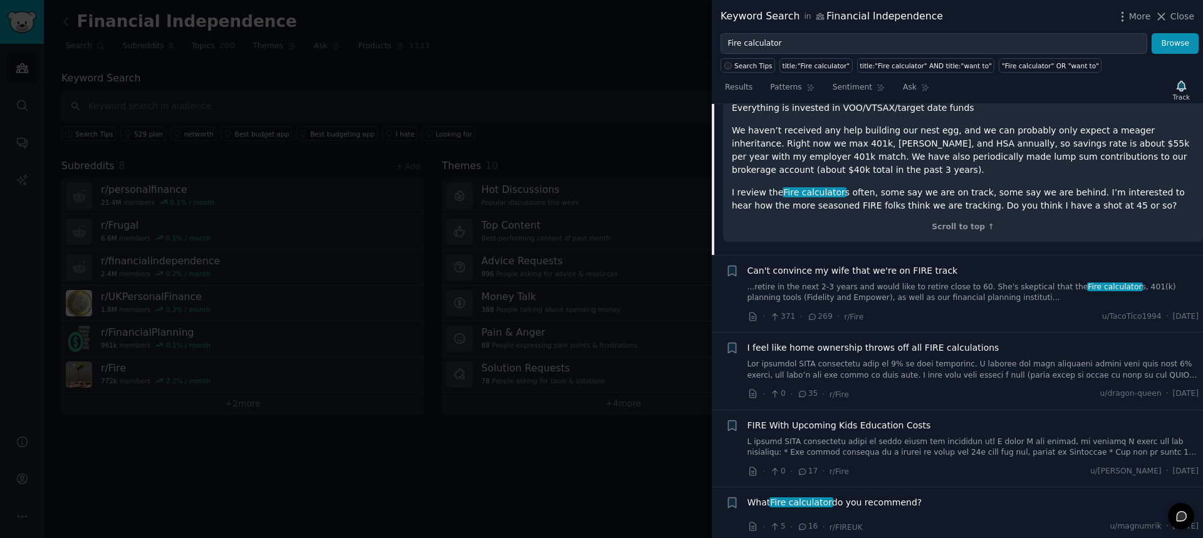
click at [933, 282] on link "...retire in the next 2-3 years and would like to retire close to 60. She's ske…" at bounding box center [974, 293] width 452 height 22
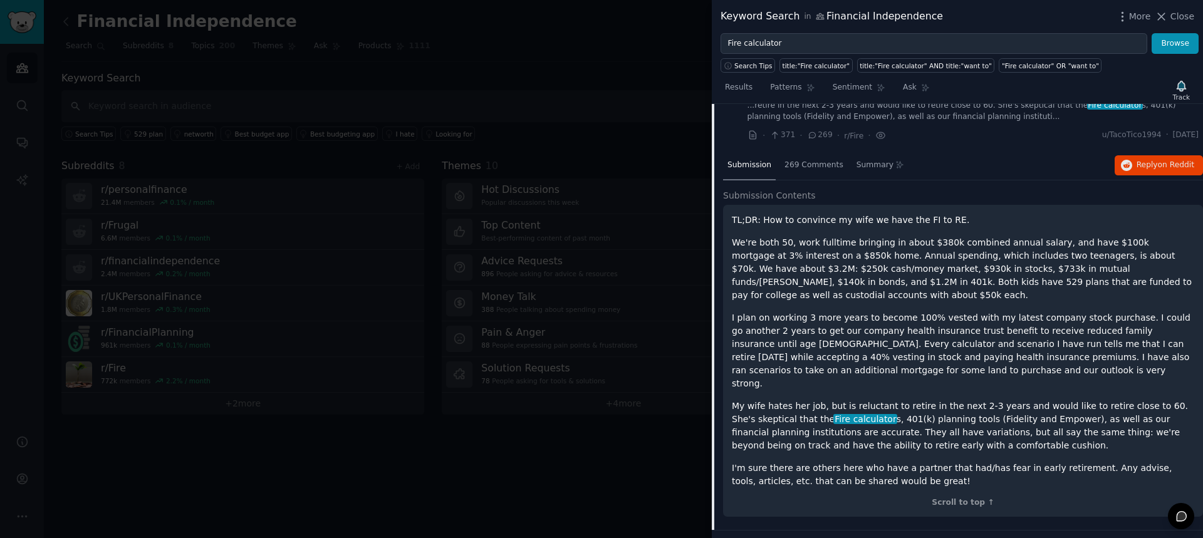
scroll to position [472, 0]
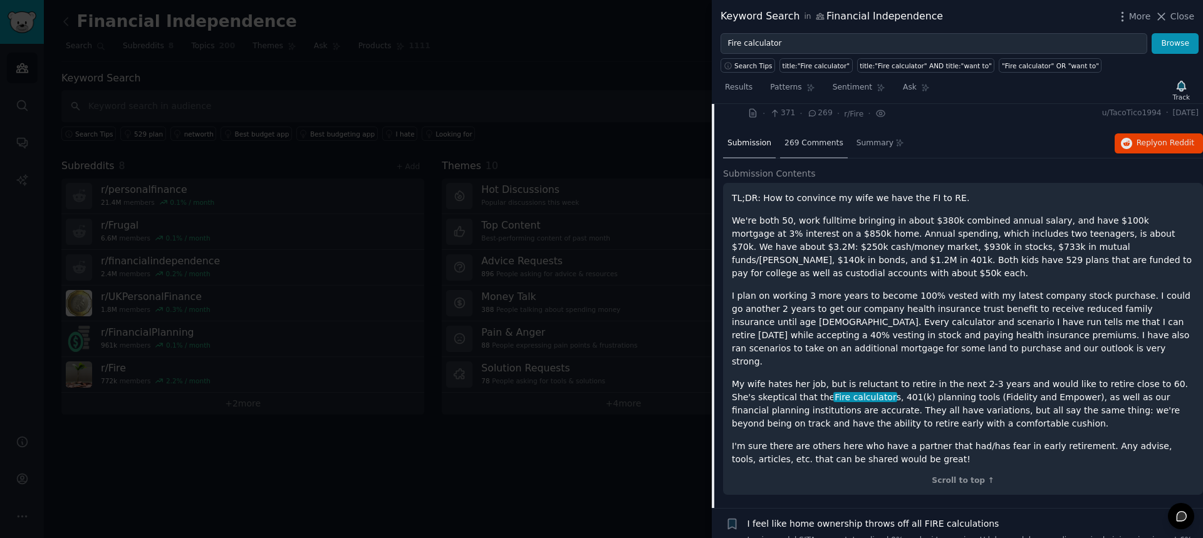
click at [810, 138] on span "269 Comments" at bounding box center [814, 143] width 59 height 11
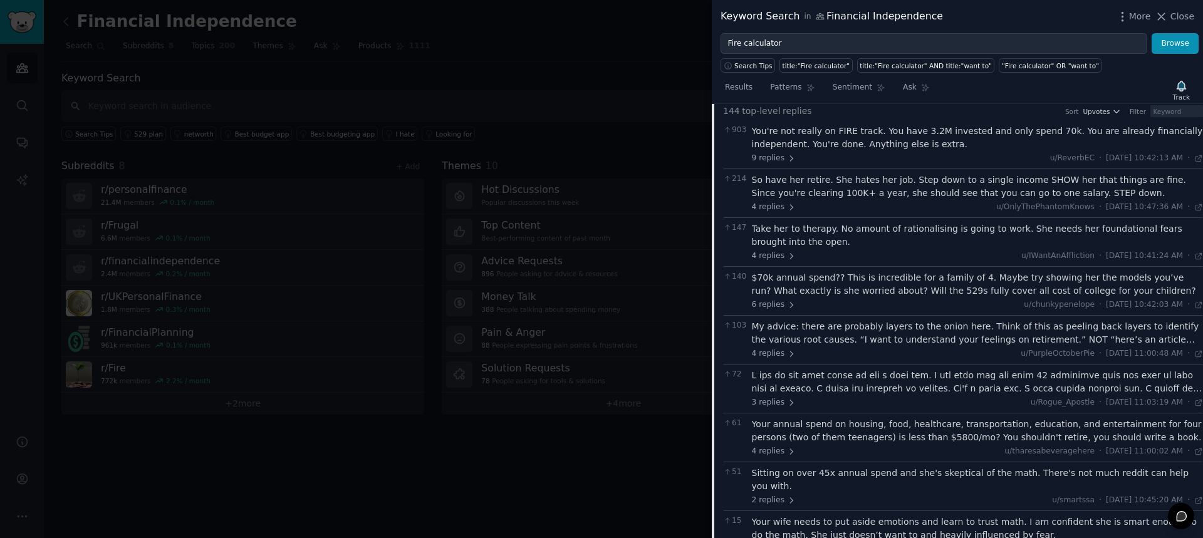
scroll to position [597, 0]
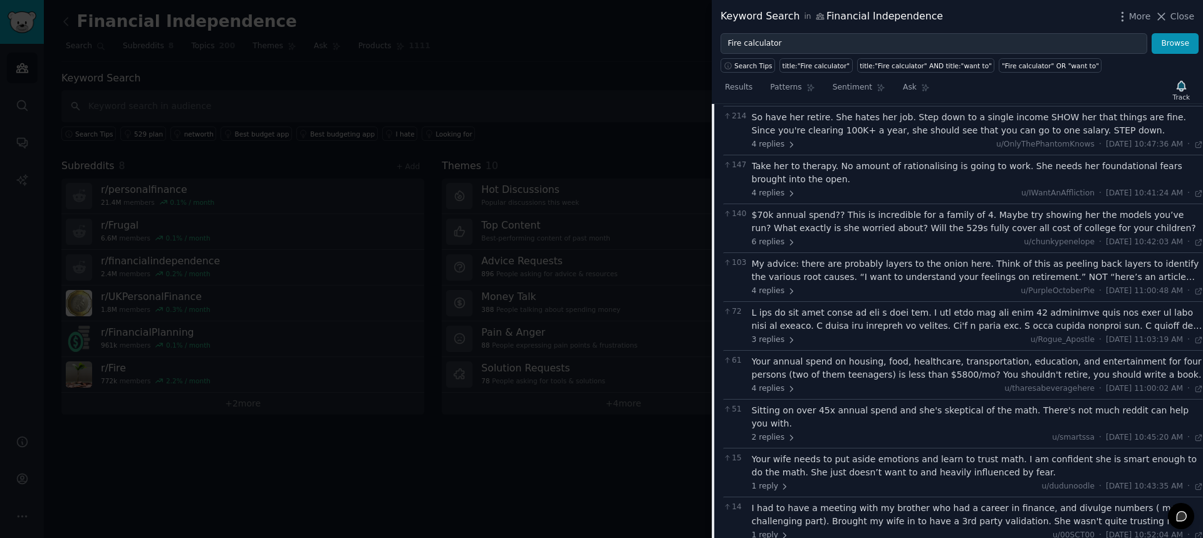
click at [988, 313] on div at bounding box center [978, 319] width 452 height 26
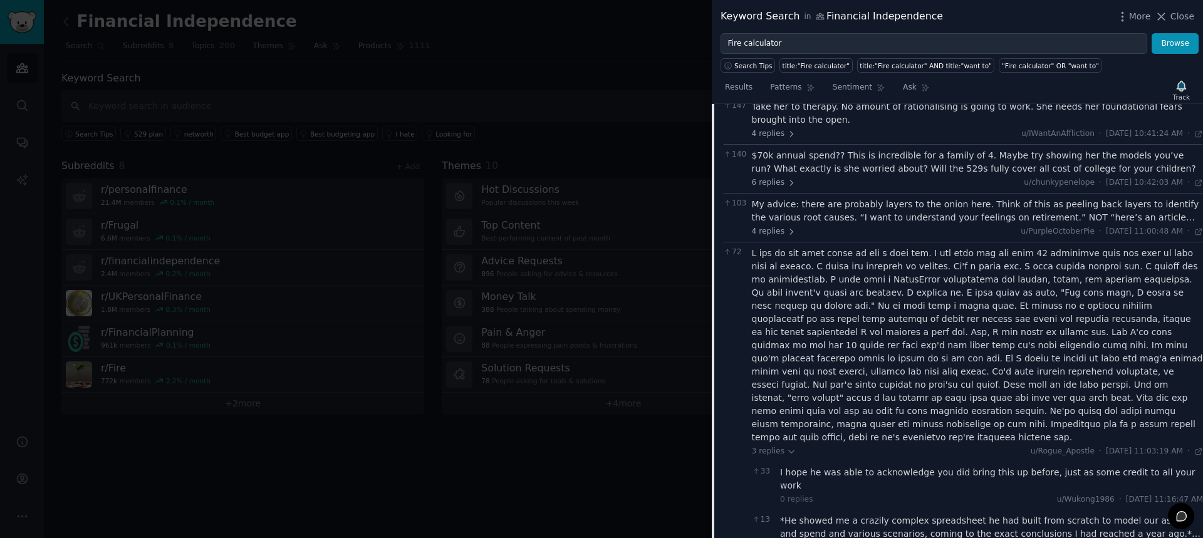
scroll to position [660, 0]
